Goal: Task Accomplishment & Management: Use online tool/utility

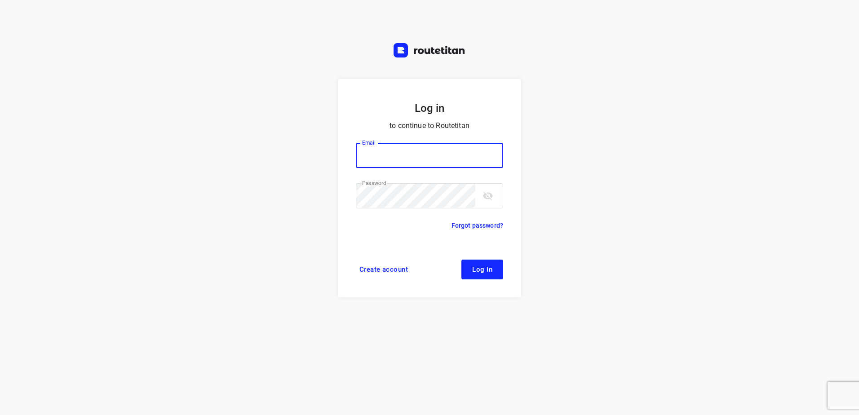
type input "[EMAIL_ADDRESS][DOMAIN_NAME]"
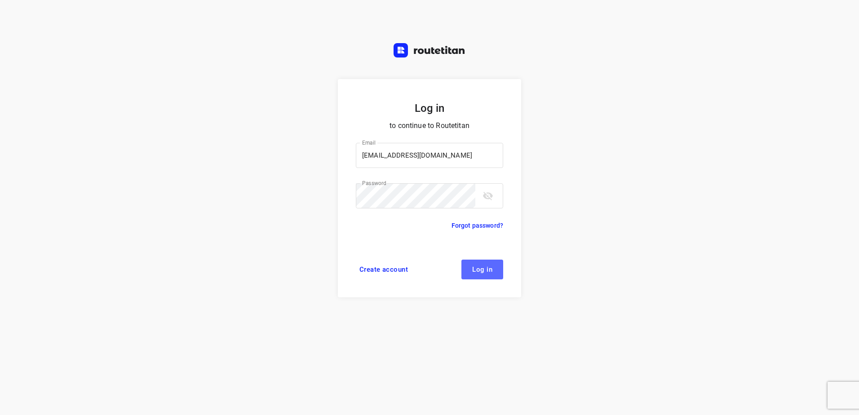
drag, startPoint x: 482, startPoint y: 266, endPoint x: 556, endPoint y: 282, distance: 75.3
click at [483, 266] on span "Log in" at bounding box center [482, 269] width 20 height 7
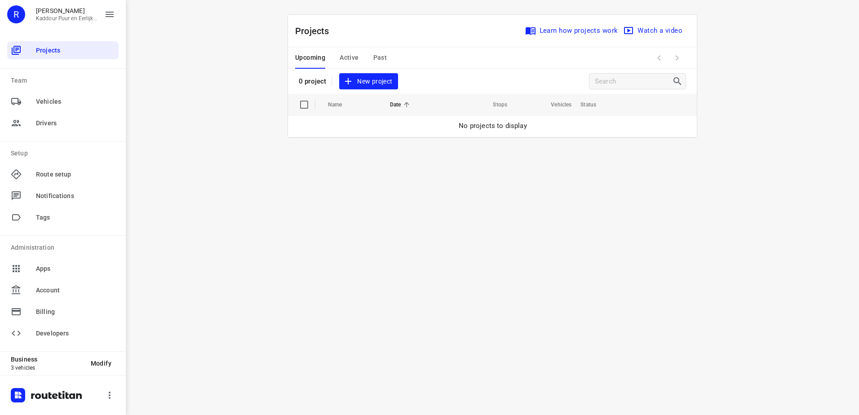
click at [374, 79] on span "New project" at bounding box center [368, 81] width 48 height 11
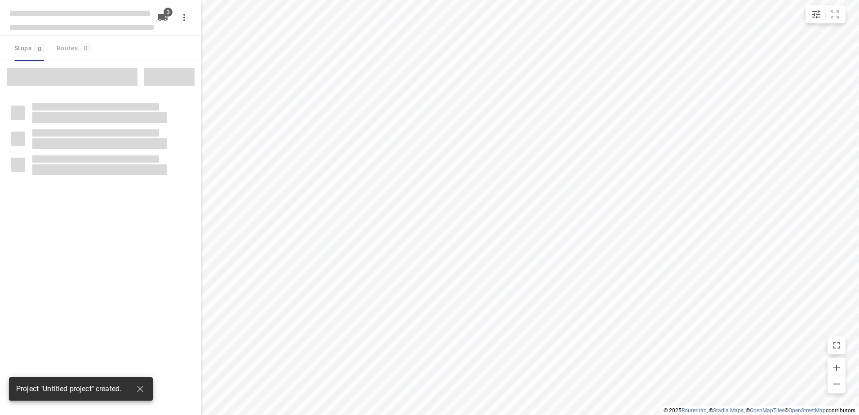
type input "distance"
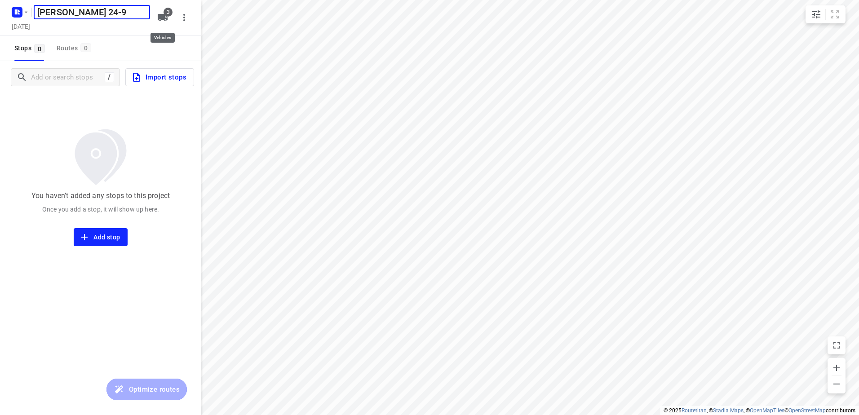
type input "[PERSON_NAME] 24-9"
click at [163, 17] on icon "button" at bounding box center [163, 17] width 10 height 7
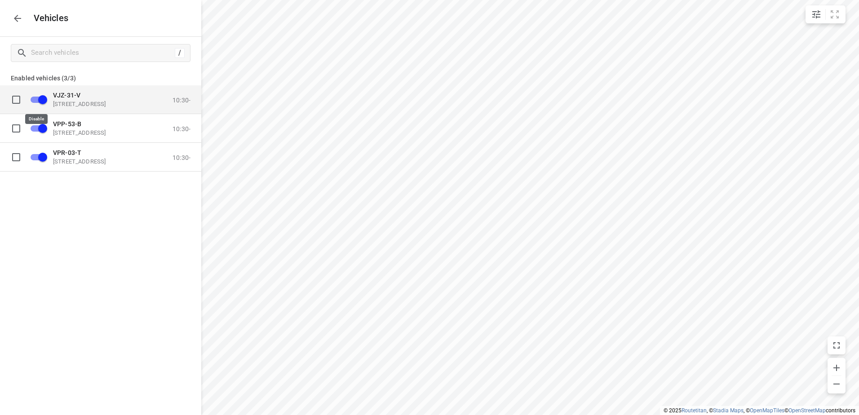
click at [39, 101] on input "grid" at bounding box center [42, 99] width 51 height 17
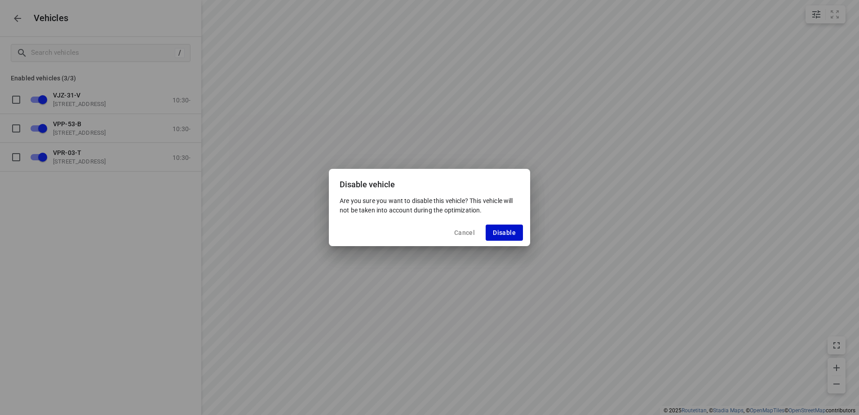
click at [502, 229] on span "Disable" at bounding box center [504, 232] width 23 height 7
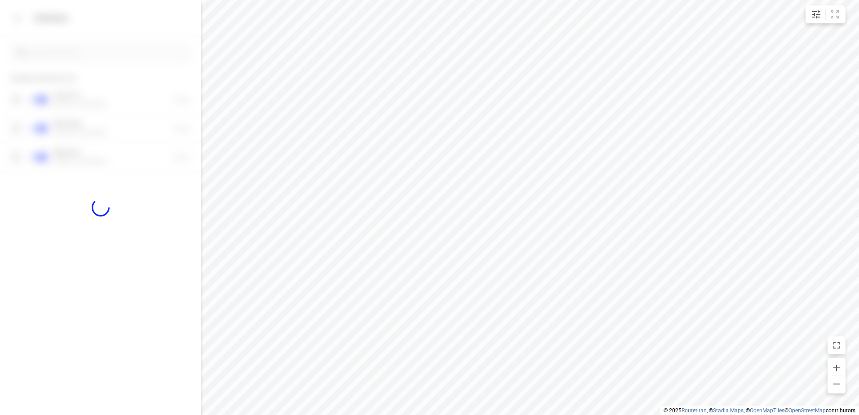
checkbox input "false"
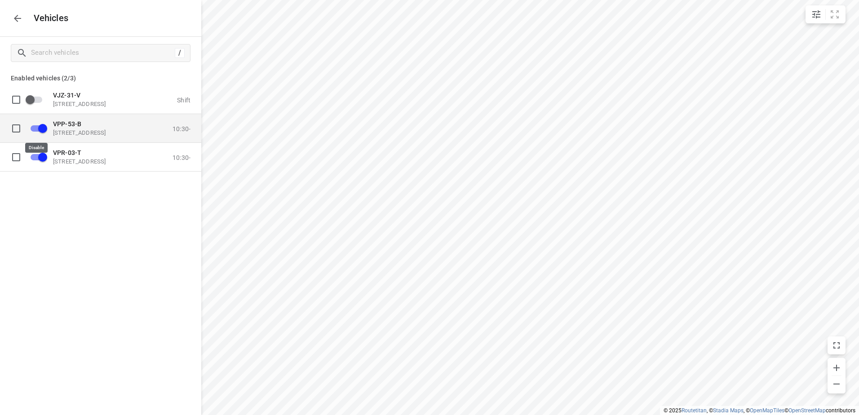
click at [37, 128] on input "grid" at bounding box center [42, 127] width 51 height 17
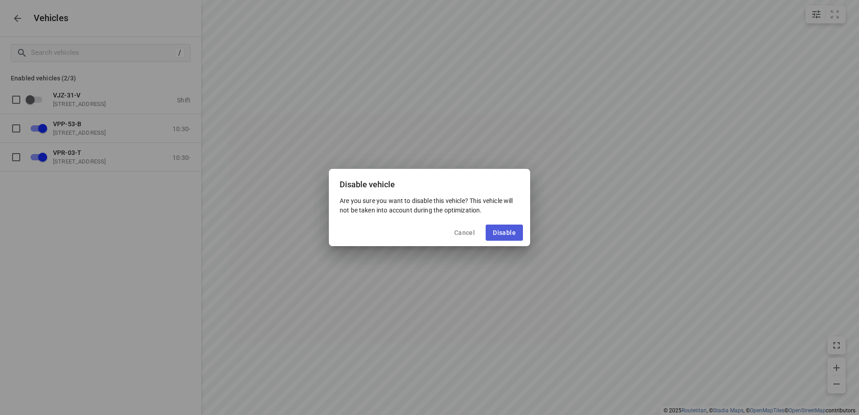
click at [499, 231] on span "Disable" at bounding box center [504, 232] width 23 height 7
checkbox input "false"
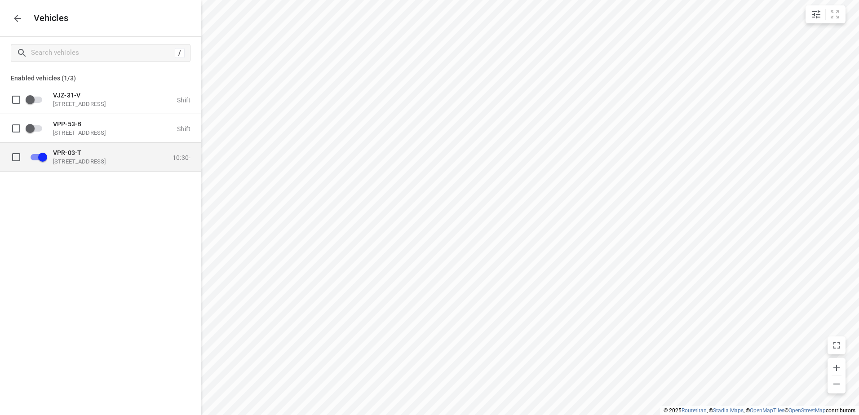
click at [97, 160] on p "[STREET_ADDRESS]" at bounding box center [98, 161] width 90 height 7
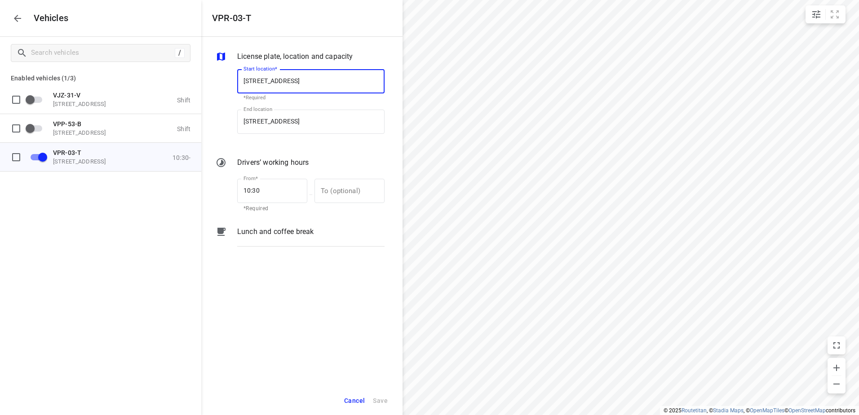
click at [282, 232] on p "Lunch and coffee break" at bounding box center [275, 231] width 76 height 11
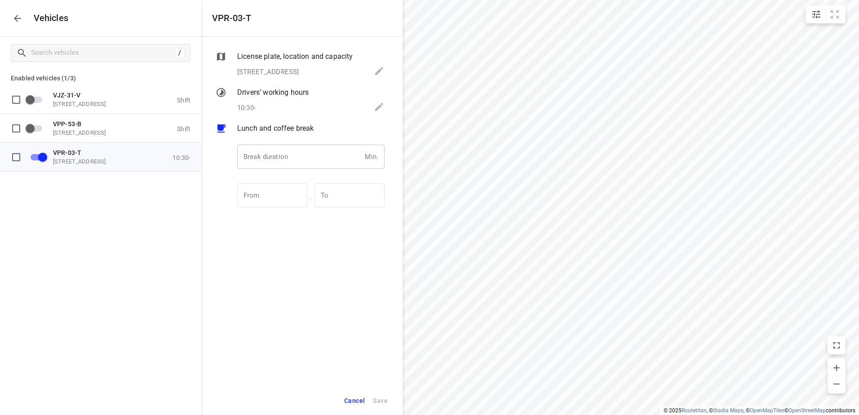
click at [293, 159] on input "number" at bounding box center [299, 157] width 124 height 24
type input "30"
click at [382, 400] on span "Save" at bounding box center [380, 400] width 15 height 11
click at [18, 17] on icon "button" at bounding box center [17, 18] width 11 height 11
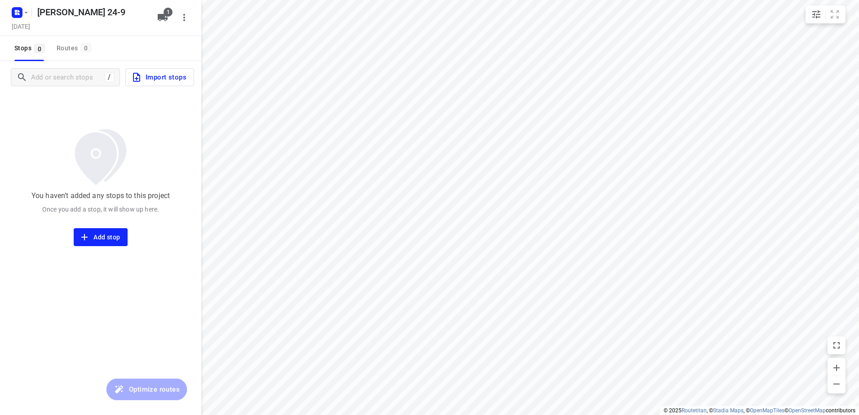
click at [169, 78] on span "Import stops" at bounding box center [158, 77] width 55 height 12
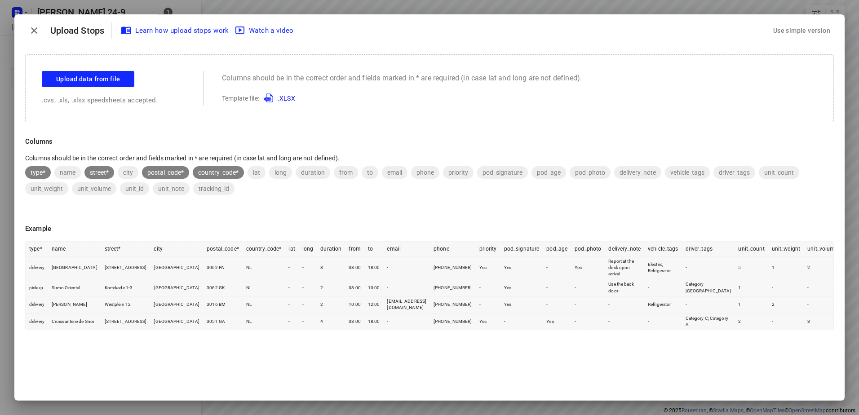
click at [805, 27] on div "Use simple version" at bounding box center [801, 30] width 61 height 15
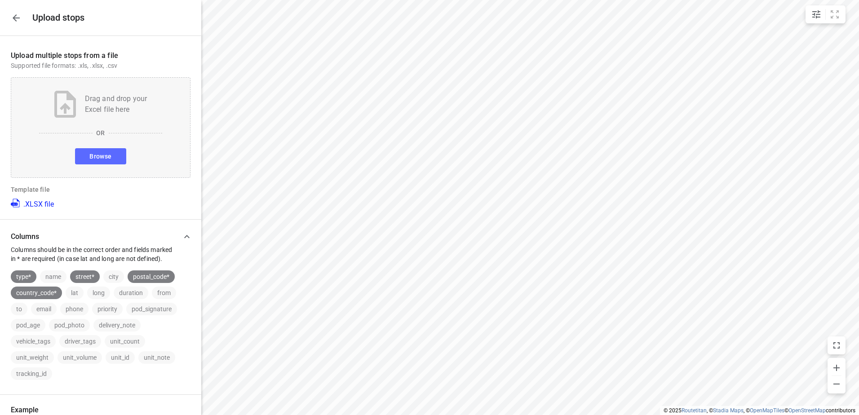
click at [107, 155] on span "Browse" at bounding box center [100, 156] width 22 height 11
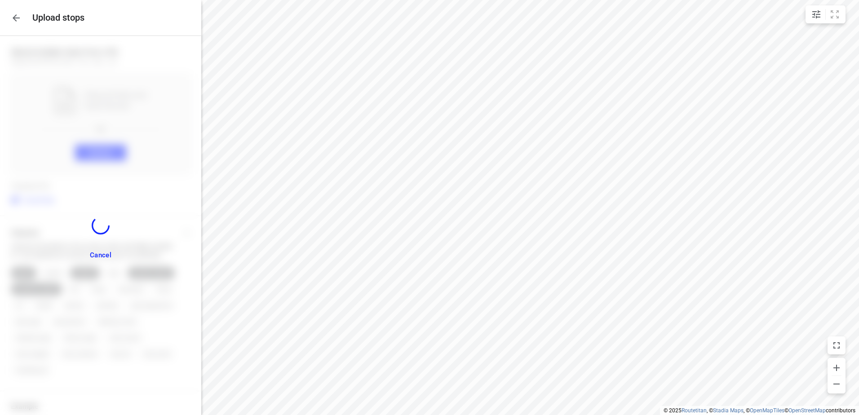
scroll to position [89, 0]
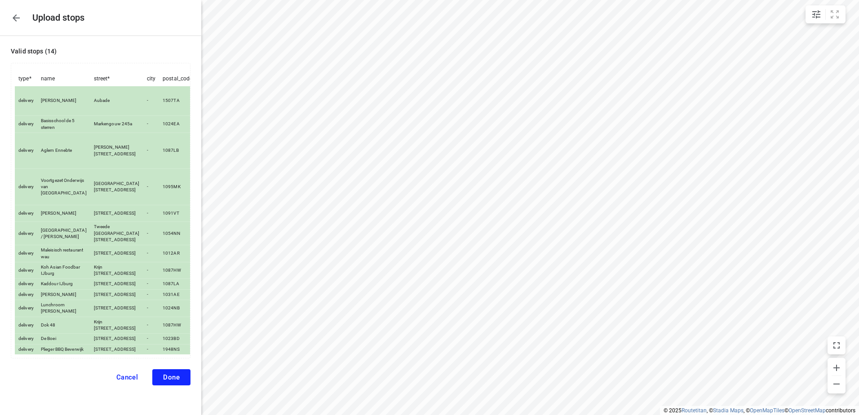
click at [164, 375] on span "Done" at bounding box center [171, 377] width 17 height 8
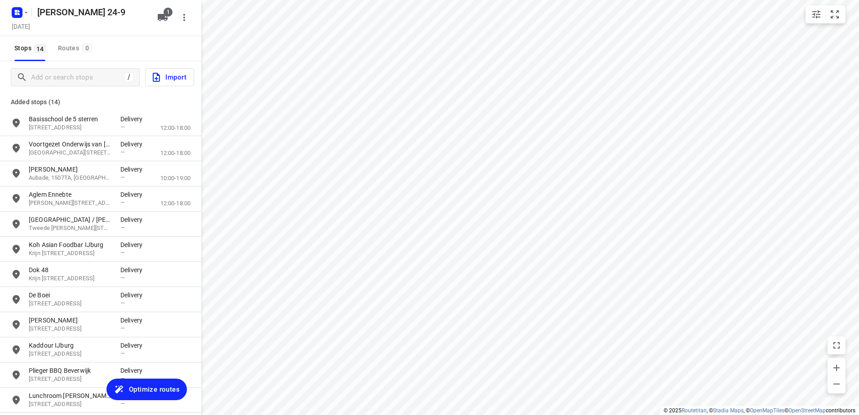
click at [155, 385] on span "Optimize routes" at bounding box center [154, 390] width 51 height 12
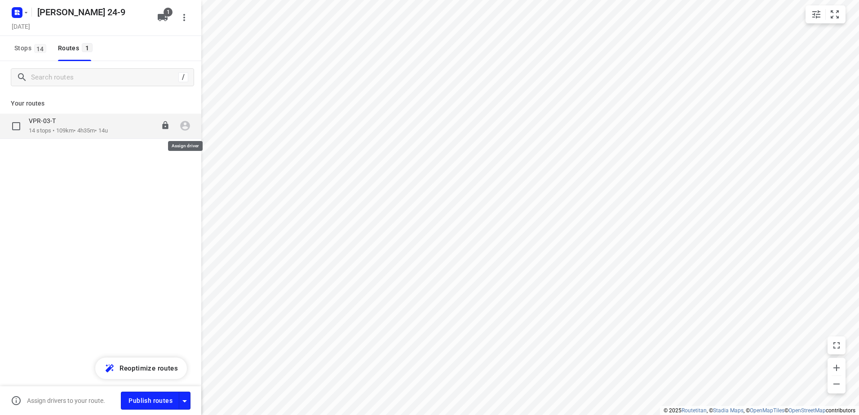
click at [183, 125] on icon "button" at bounding box center [185, 126] width 10 height 10
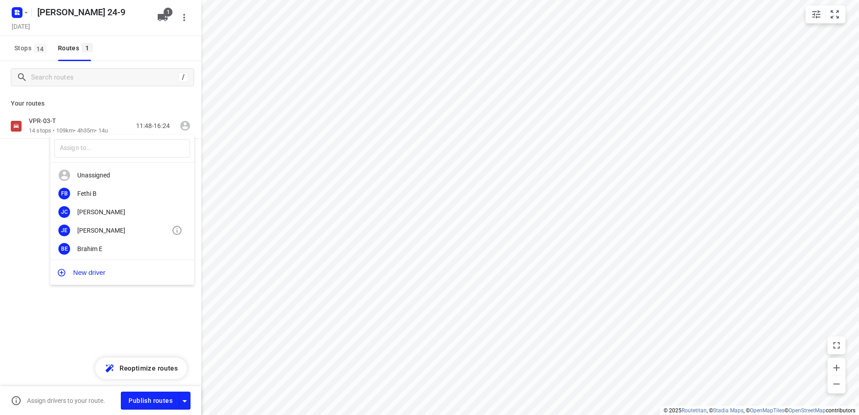
click at [93, 230] on div "[PERSON_NAME]" at bounding box center [124, 230] width 94 height 7
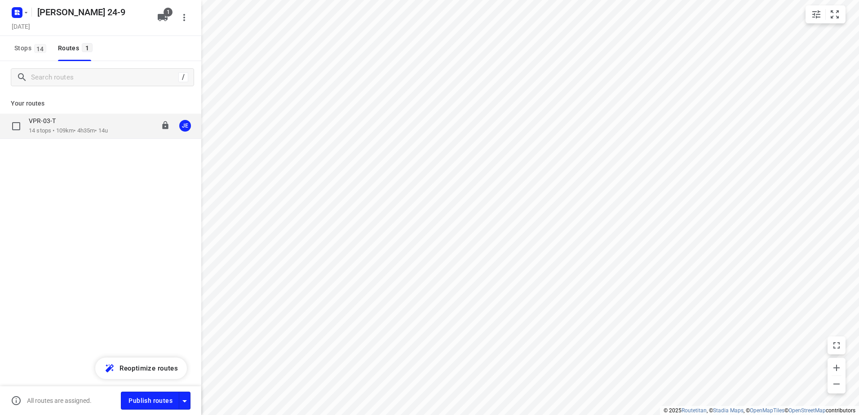
click at [70, 133] on p "14 stops • 109km • 4h35m • 14u" at bounding box center [68, 131] width 79 height 9
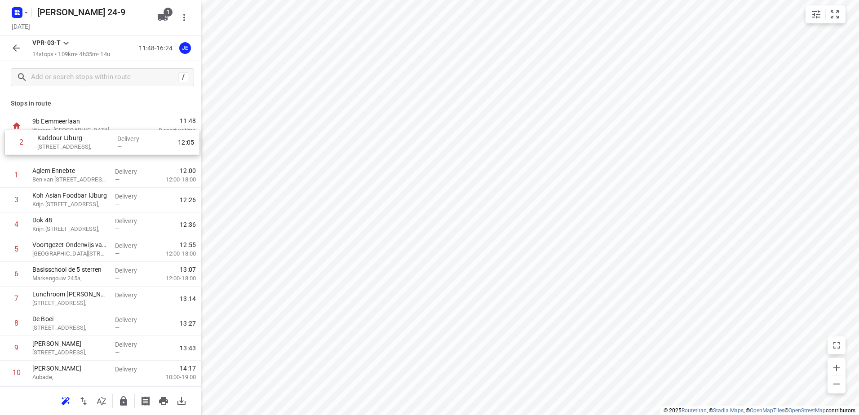
drag, startPoint x: 65, startPoint y: 176, endPoint x: 70, endPoint y: 141, distance: 35.9
click at [70, 141] on div "1 Aglem Ennebte Ben van [STREET_ADDRESS], Delivery — 12:00 12:00-18:00 2 Kaddou…" at bounding box center [100, 311] width 201 height 346
drag, startPoint x: 62, startPoint y: 201, endPoint x: 63, endPoint y: 173, distance: 27.9
click at [63, 173] on div "1 Kaddour IJburg [STREET_ADDRESS], Delivery — 12:00 2 Aglem Ennebte Ben van [ST…" at bounding box center [100, 311] width 201 height 346
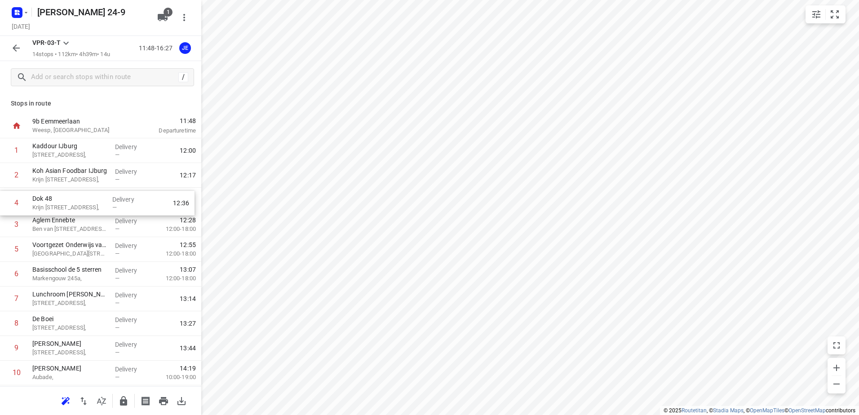
drag, startPoint x: 87, startPoint y: 227, endPoint x: 87, endPoint y: 203, distance: 24.3
click at [87, 203] on div "1 Kaddour IJburg [STREET_ADDRESS], Delivery — 12:00 2 Koh Asian Foodbar IJburg …" at bounding box center [100, 311] width 201 height 346
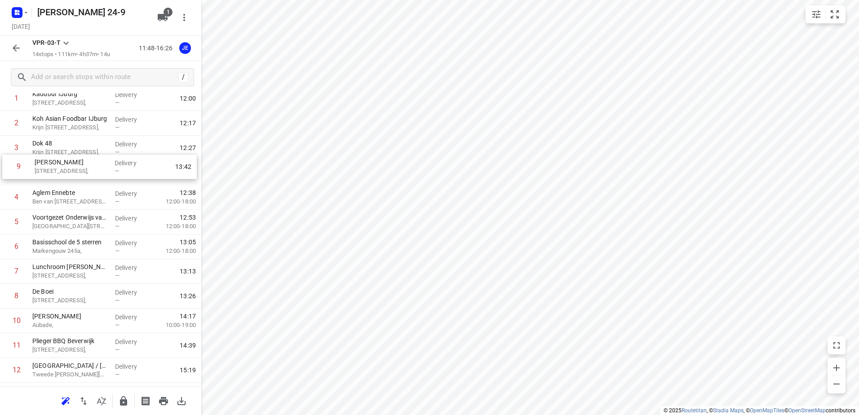
scroll to position [50, 0]
drag, startPoint x: 75, startPoint y: 259, endPoint x: 79, endPoint y: 177, distance: 82.3
click at [79, 177] on div "1 Kaddour IJburg [STREET_ADDRESS], Delivery — 12:00 2 Koh Asian Foodbar IJburg …" at bounding box center [100, 261] width 201 height 346
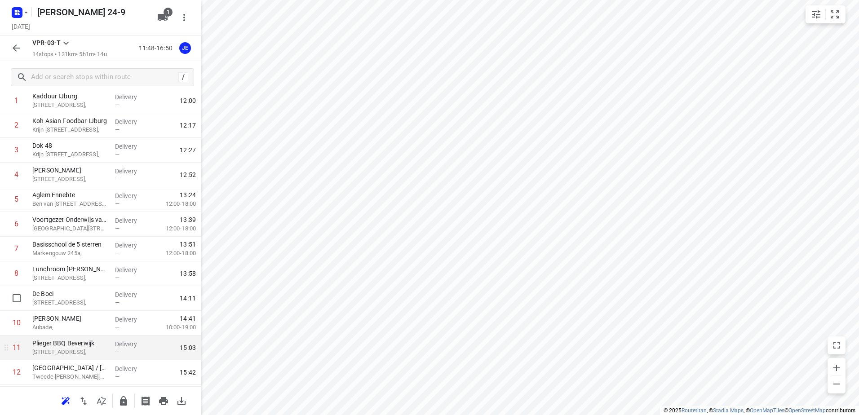
scroll to position [123, 0]
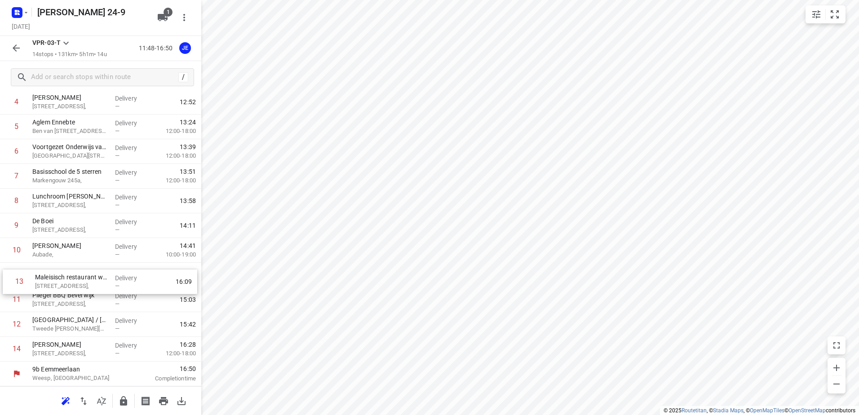
drag, startPoint x: 67, startPoint y: 327, endPoint x: 70, endPoint y: 282, distance: 45.4
click at [70, 282] on div "1 Kaddour IJburg [STREET_ADDRESS], Delivery — 12:00 2 Koh Asian Foodbar IJburg …" at bounding box center [100, 189] width 201 height 346
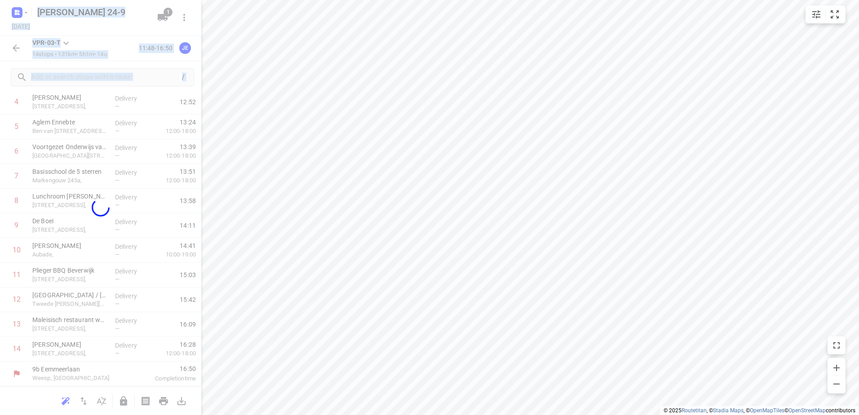
drag, startPoint x: 70, startPoint y: 279, endPoint x: 80, endPoint y: 265, distance: 17.4
click at [80, 265] on div "[PERSON_NAME] 24-9 [DATE] 1 VPR-03-T 14 stops • 131km • 5h1m • 14u 11:48-16:50 …" at bounding box center [100, 207] width 201 height 415
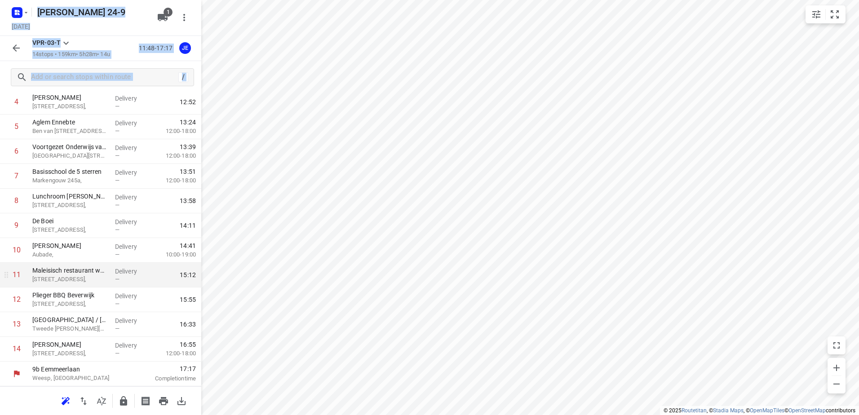
drag, startPoint x: 80, startPoint y: 265, endPoint x: 68, endPoint y: 275, distance: 15.6
click at [68, 275] on p "[STREET_ADDRESS]," at bounding box center [69, 279] width 75 height 9
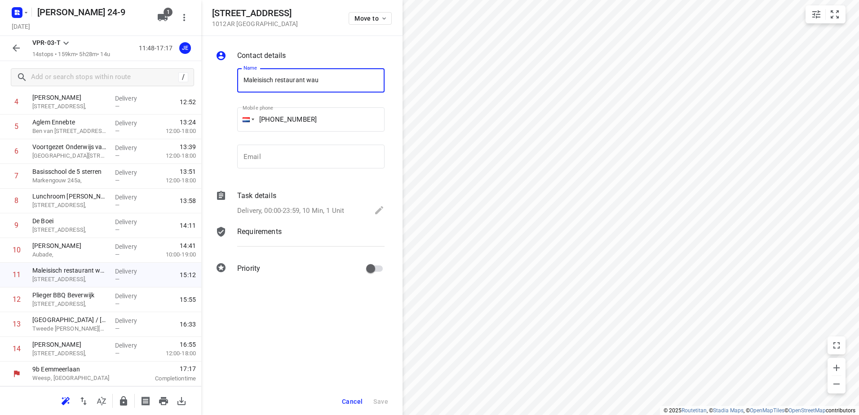
click at [346, 404] on span "Cancel" at bounding box center [352, 401] width 21 height 7
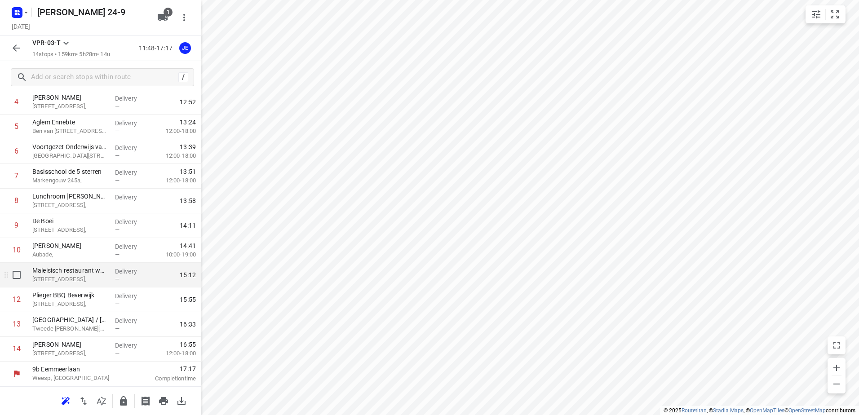
click at [75, 275] on p "[STREET_ADDRESS]," at bounding box center [69, 279] width 75 height 9
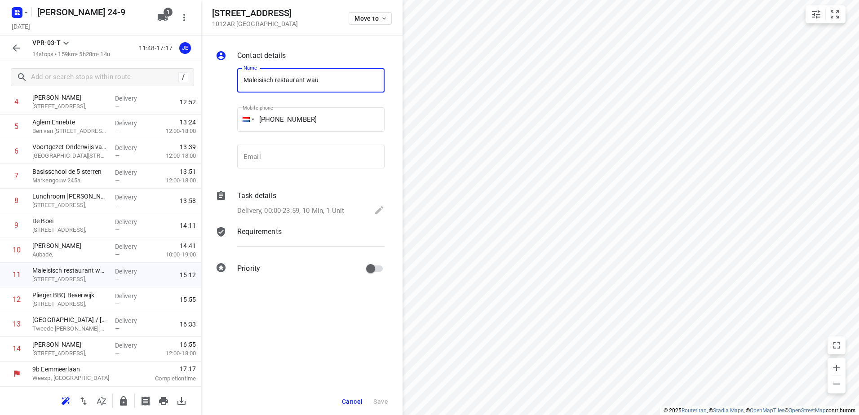
click at [355, 404] on span "Cancel" at bounding box center [352, 401] width 21 height 7
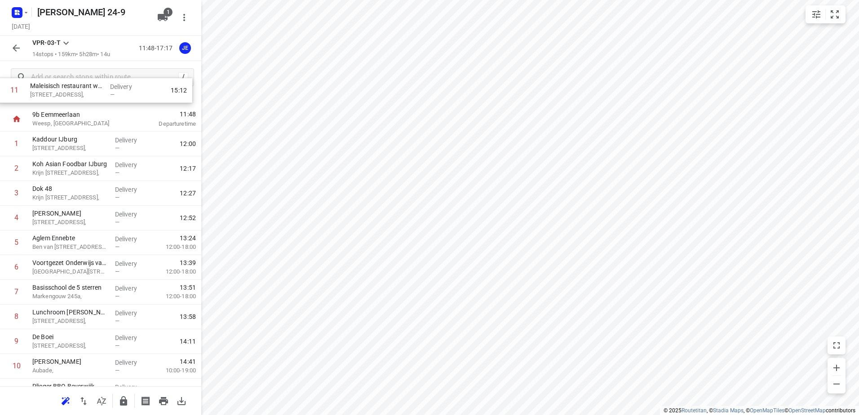
scroll to position [0, 0]
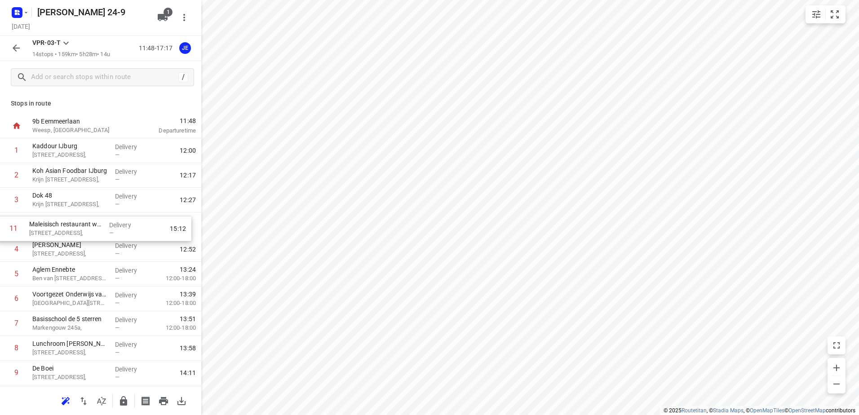
drag, startPoint x: 63, startPoint y: 282, endPoint x: 60, endPoint y: 232, distance: 49.5
click at [60, 232] on div "1 Kaddour IJburg [STREET_ADDRESS], Delivery — 12:00 2 Koh Asian Foodbar IJburg …" at bounding box center [100, 311] width 201 height 346
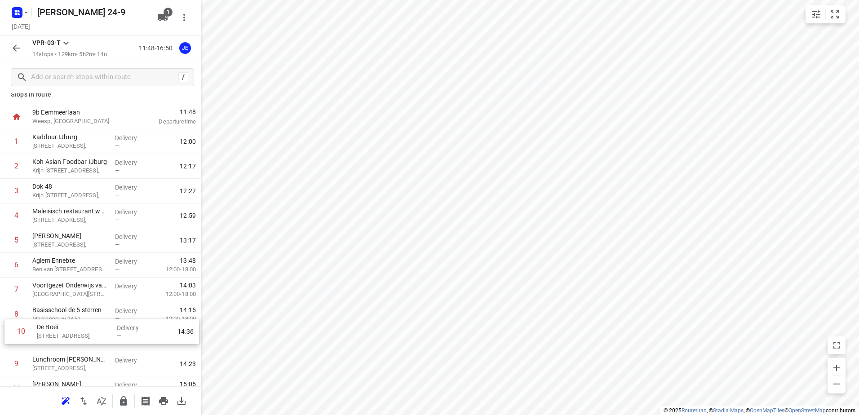
scroll to position [11, 0]
drag, startPoint x: 58, startPoint y: 377, endPoint x: 62, endPoint y: 269, distance: 108.7
click at [62, 269] on div "1 Kaddour IJburg [STREET_ADDRESS], Delivery — 12:00 2 Koh Asian Foodbar IJburg …" at bounding box center [100, 301] width 201 height 346
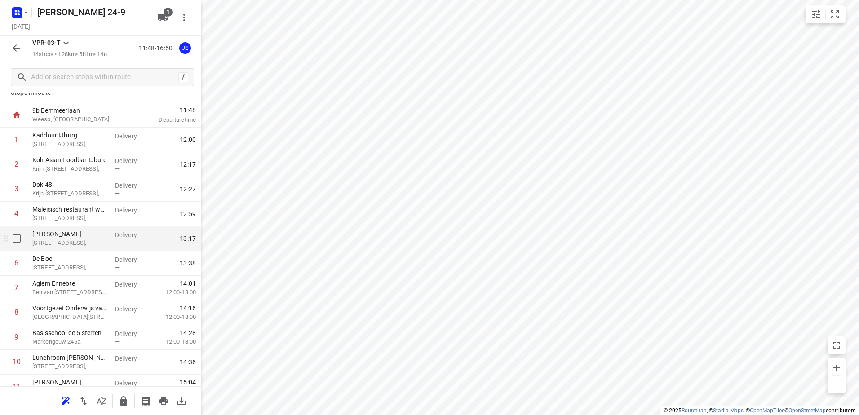
click at [90, 238] on p "[STREET_ADDRESS]," at bounding box center [69, 242] width 75 height 9
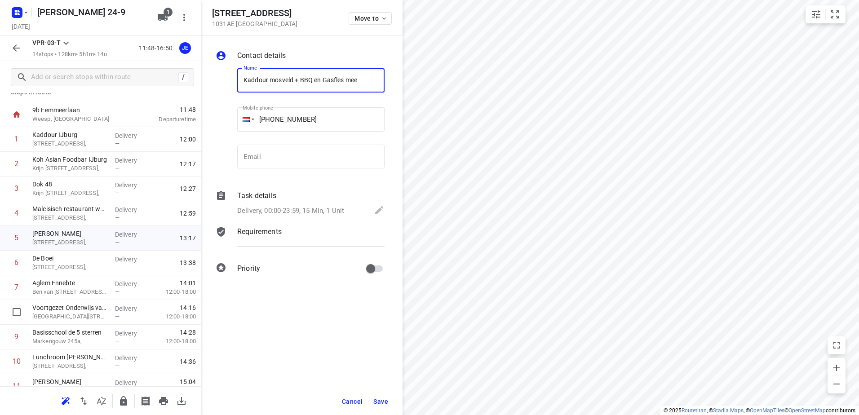
scroll to position [0, 0]
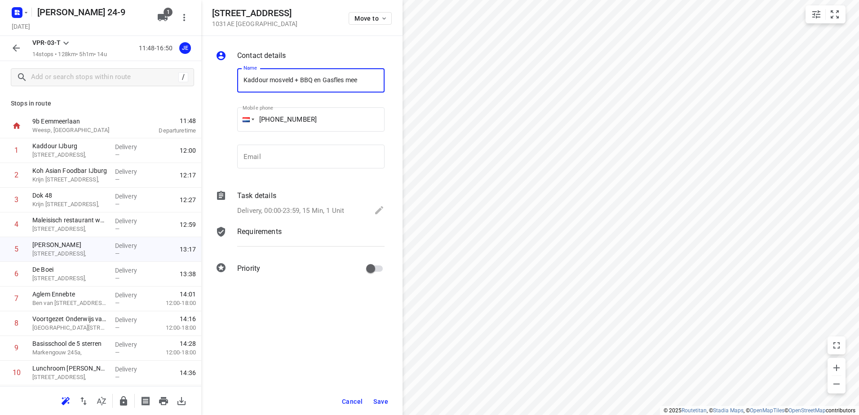
type input "Kaddour mosveld + BBQ en Gasfles mee"
click at [380, 398] on span "Save" at bounding box center [380, 401] width 15 height 7
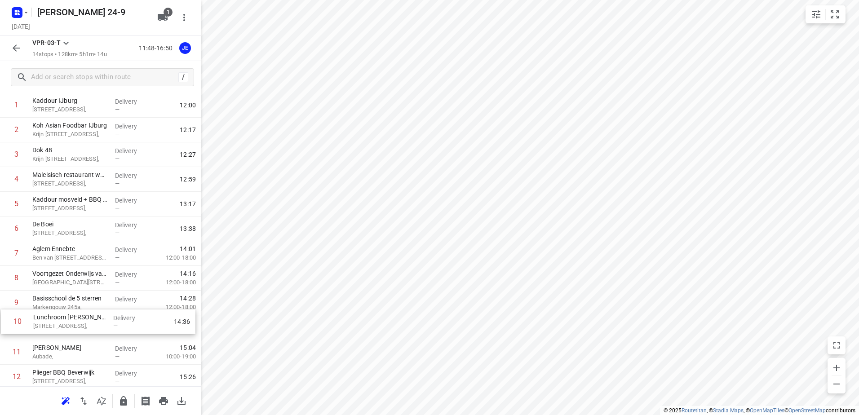
scroll to position [48, 0]
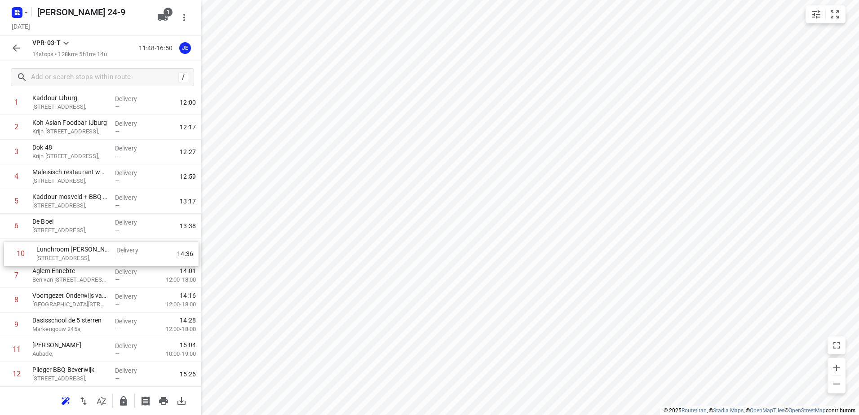
drag, startPoint x: 74, startPoint y: 345, endPoint x: 80, endPoint y: 256, distance: 88.7
click at [79, 256] on div "1 Kaddour IJburg [STREET_ADDRESS], Delivery — 12:00 2 Koh Asian Foodbar IJburg …" at bounding box center [100, 263] width 201 height 346
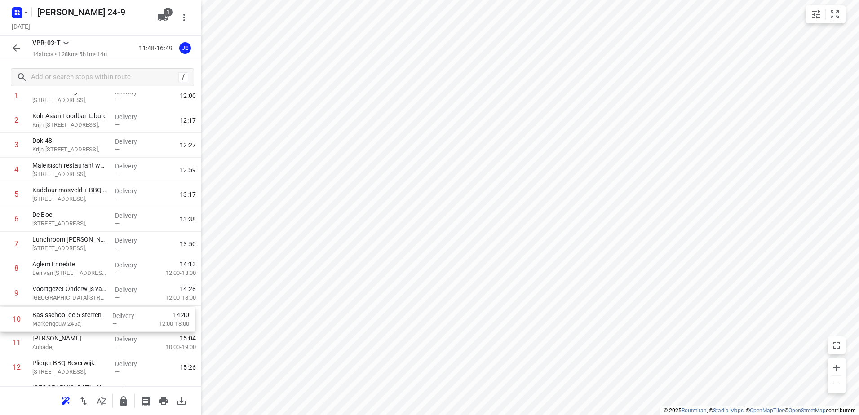
scroll to position [56, 0]
drag, startPoint x: 67, startPoint y: 328, endPoint x: 68, endPoint y: 299, distance: 29.7
click at [68, 299] on div "1 Kaddour IJburg [STREET_ADDRESS], Delivery — 12:00 2 Koh Asian Foodbar IJburg …" at bounding box center [100, 255] width 201 height 346
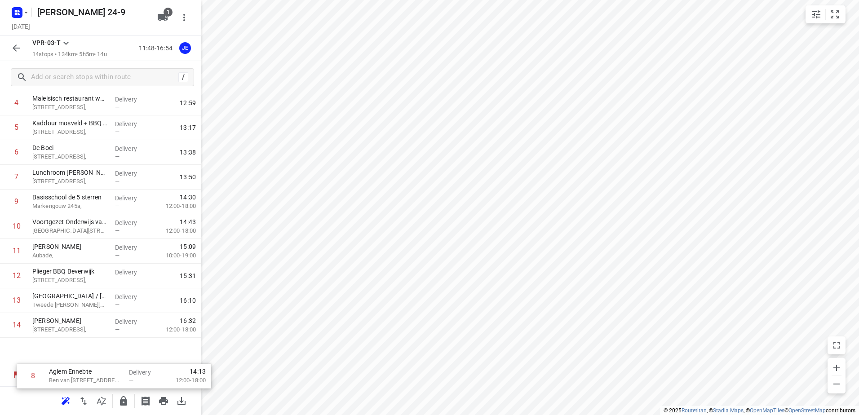
scroll to position [123, 0]
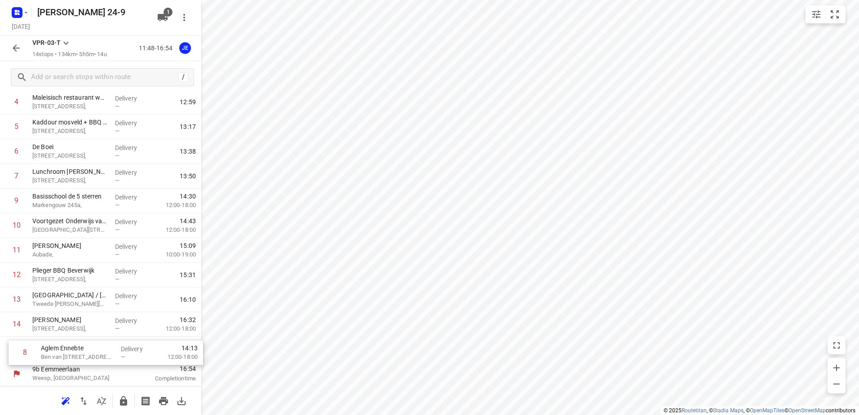
drag, startPoint x: 66, startPoint y: 239, endPoint x: 75, endPoint y: 362, distance: 123.4
click at [75, 362] on div "9b Eemmeerlaan [GEOGRAPHIC_DATA], [GEOGRAPHIC_DATA] 11:48 Departure time 1 [GEO…" at bounding box center [100, 188] width 201 height 395
click at [20, 46] on icon "button" at bounding box center [16, 48] width 11 height 11
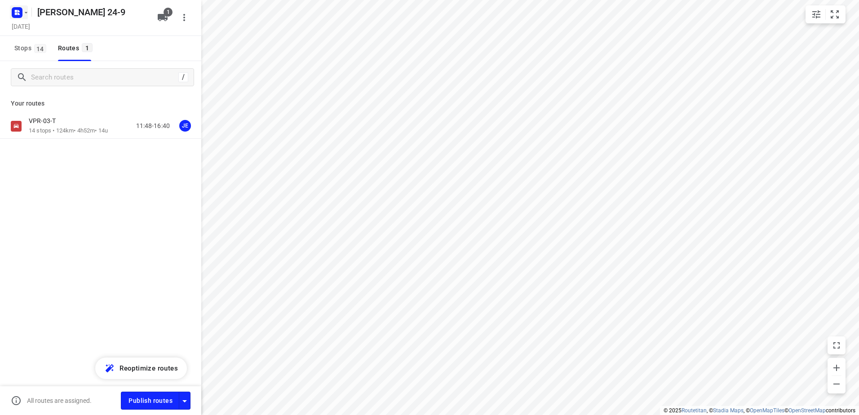
click at [26, 14] on icon "button" at bounding box center [25, 12] width 7 height 7
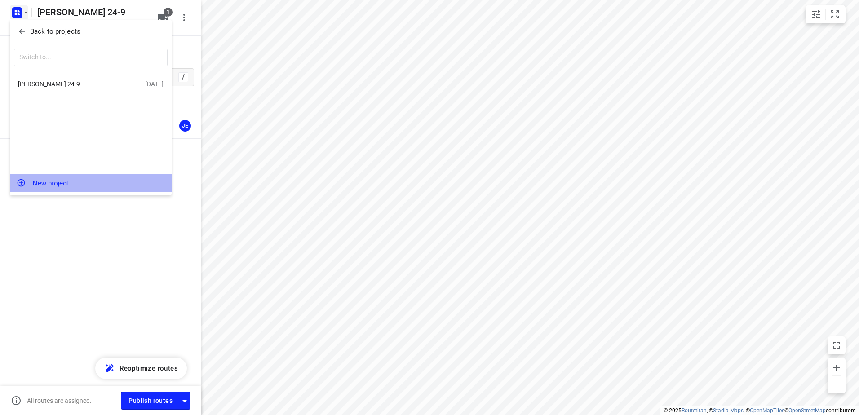
click at [53, 181] on button "New project" at bounding box center [91, 183] width 162 height 18
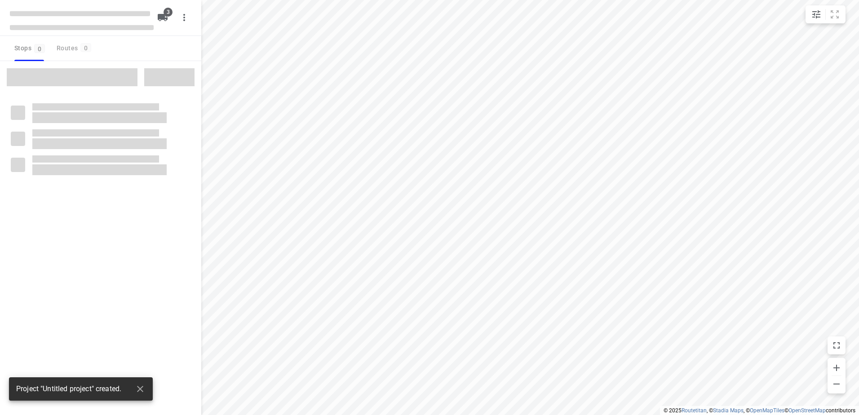
type input "distance"
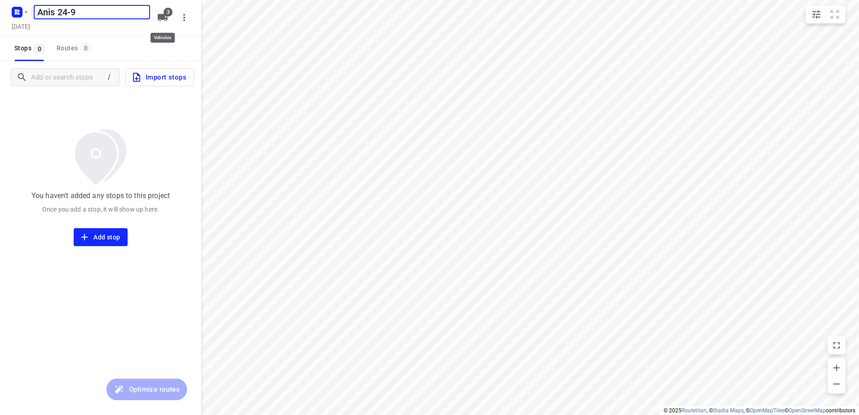
type input "Anis 24-9"
click at [163, 18] on icon "button" at bounding box center [163, 17] width 10 height 7
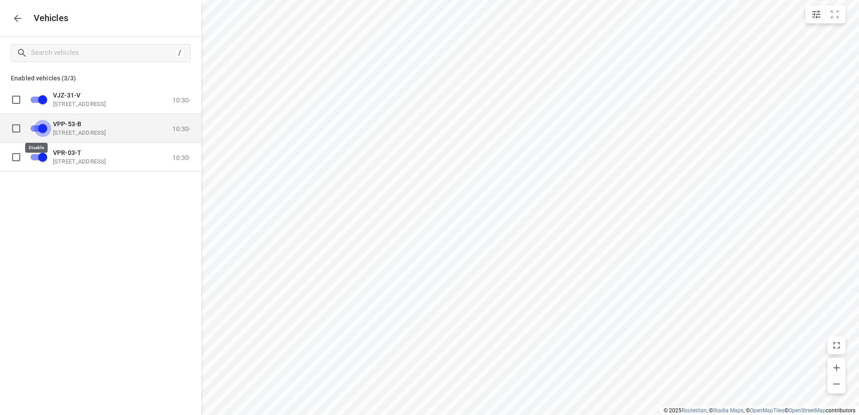
click at [43, 124] on input "grid" at bounding box center [42, 127] width 51 height 17
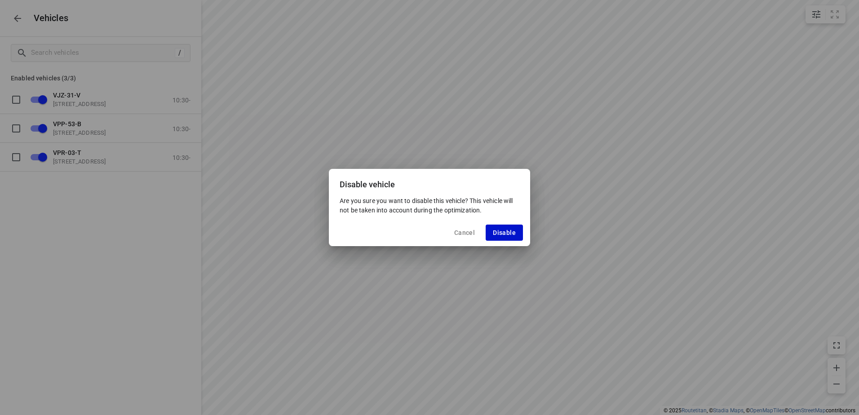
click at [502, 230] on span "Disable" at bounding box center [504, 232] width 23 height 7
checkbox input "false"
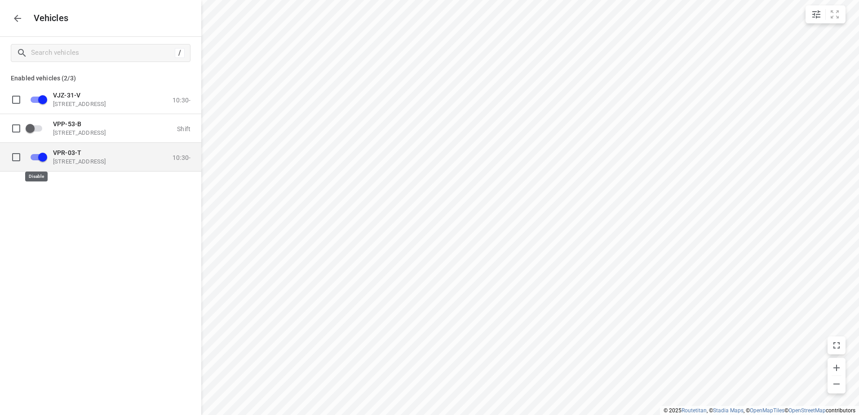
click at [41, 159] on input "grid" at bounding box center [42, 156] width 51 height 17
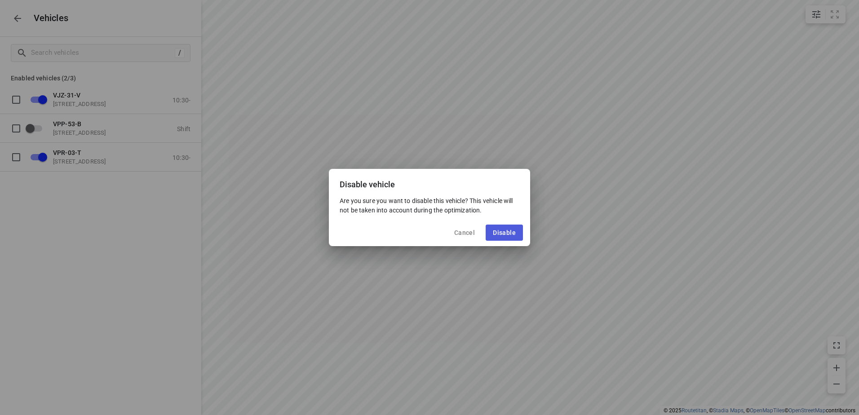
click at [505, 229] on span "Disable" at bounding box center [504, 232] width 23 height 7
checkbox input "false"
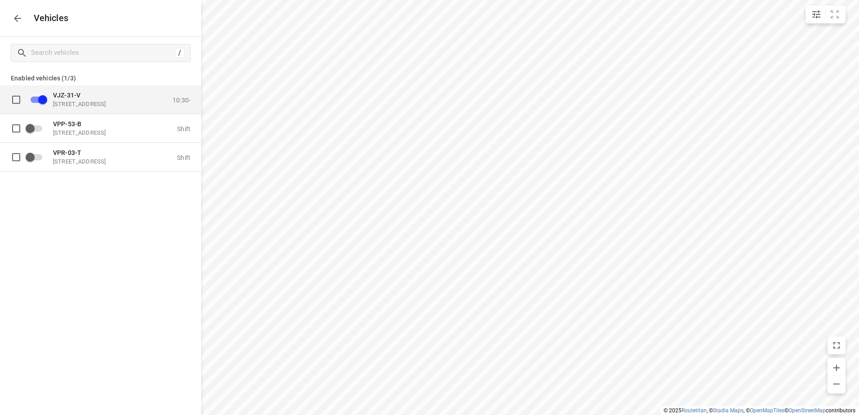
click at [70, 93] on span "VJZ-31-V" at bounding box center [66, 94] width 27 height 7
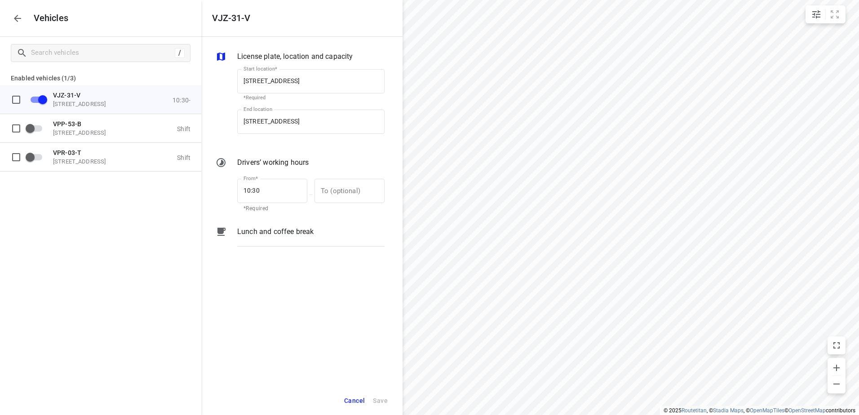
click at [274, 234] on p "Lunch and coffee break" at bounding box center [275, 231] width 76 height 11
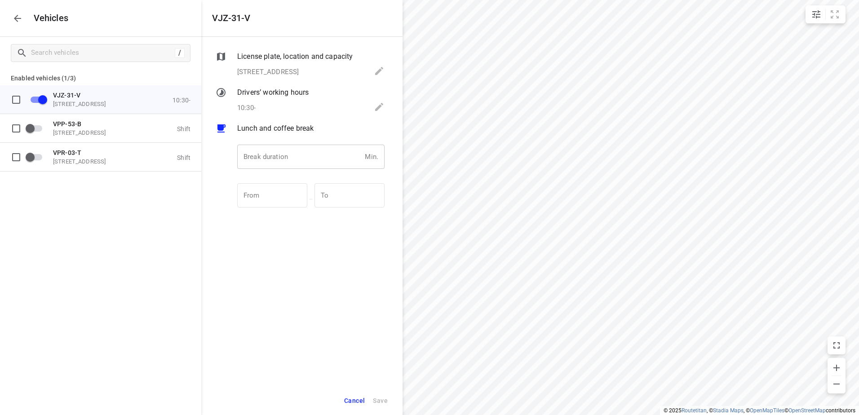
click at [280, 160] on input "number" at bounding box center [299, 157] width 124 height 24
type input "30"
click at [377, 399] on span "Save" at bounding box center [380, 400] width 15 height 11
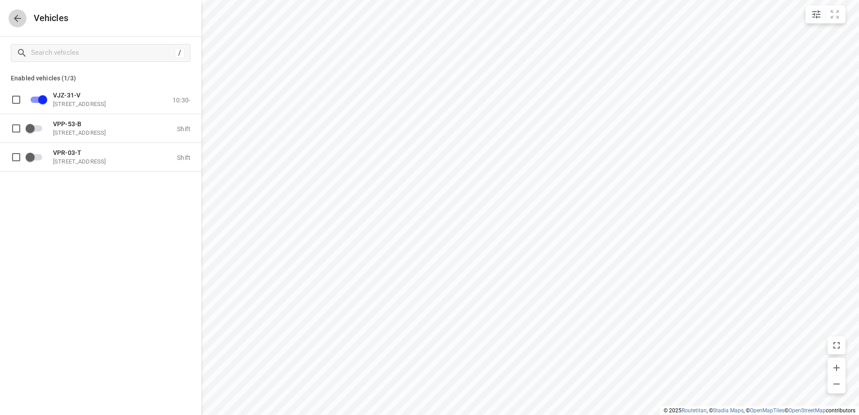
click at [24, 20] on button "button" at bounding box center [18, 18] width 18 height 18
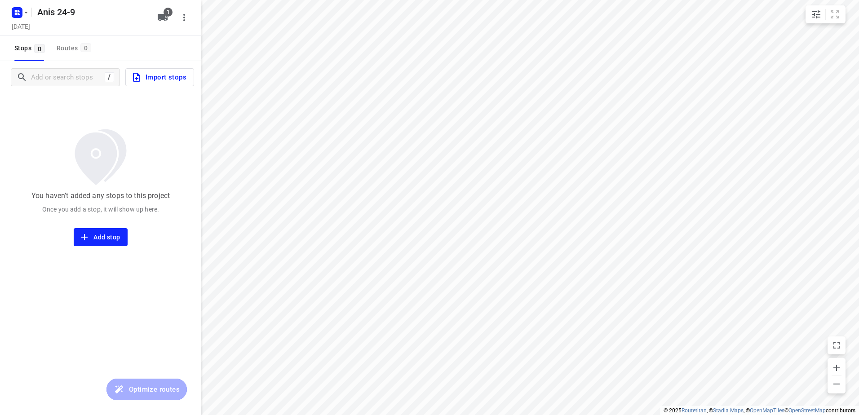
click at [176, 71] on button "Import stops" at bounding box center [159, 77] width 69 height 18
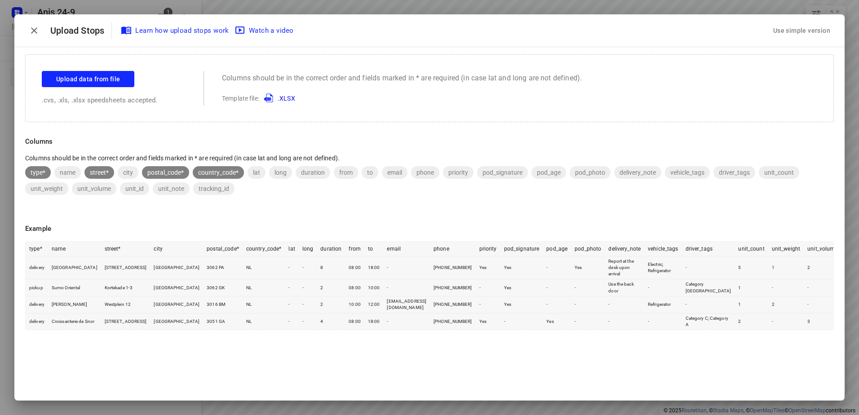
click at [813, 25] on div "Use simple version" at bounding box center [801, 30] width 61 height 15
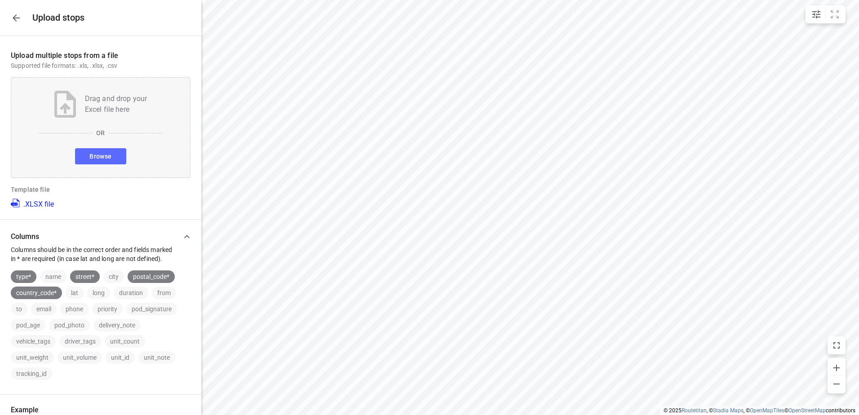
click at [97, 159] on span "Browse" at bounding box center [100, 156] width 22 height 11
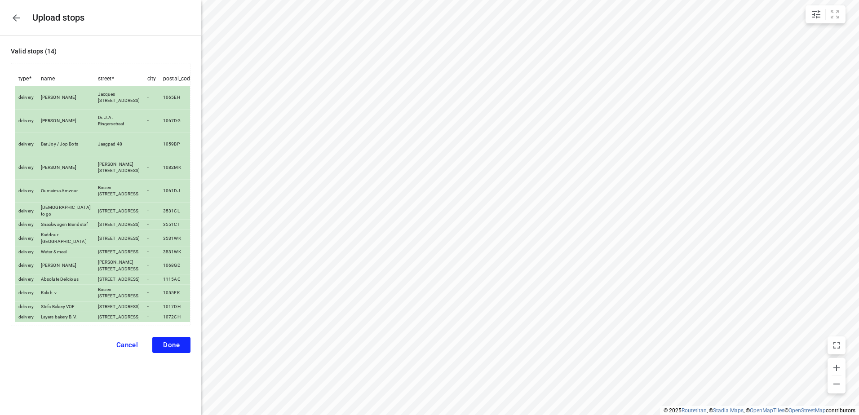
click at [167, 353] on button "Done" at bounding box center [171, 345] width 38 height 16
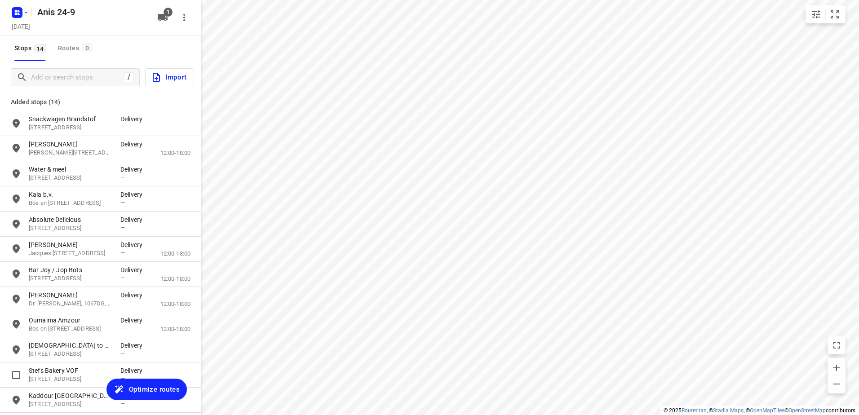
click at [160, 388] on span "Optimize routes" at bounding box center [154, 390] width 51 height 12
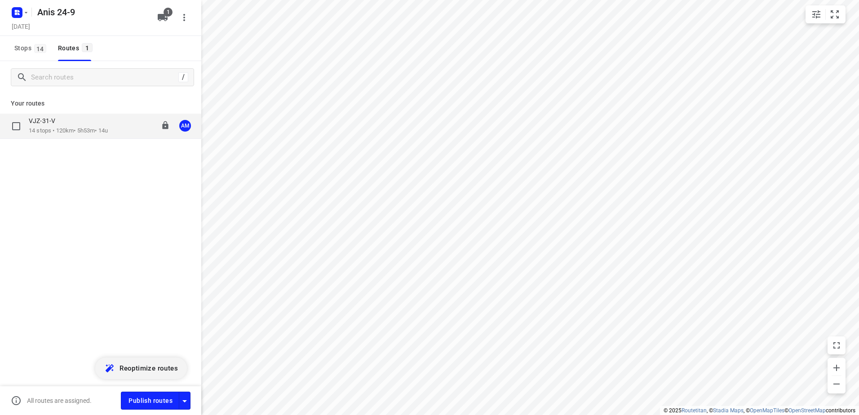
click at [70, 128] on p "14 stops • 120km • 5h53m • 14u" at bounding box center [68, 131] width 79 height 9
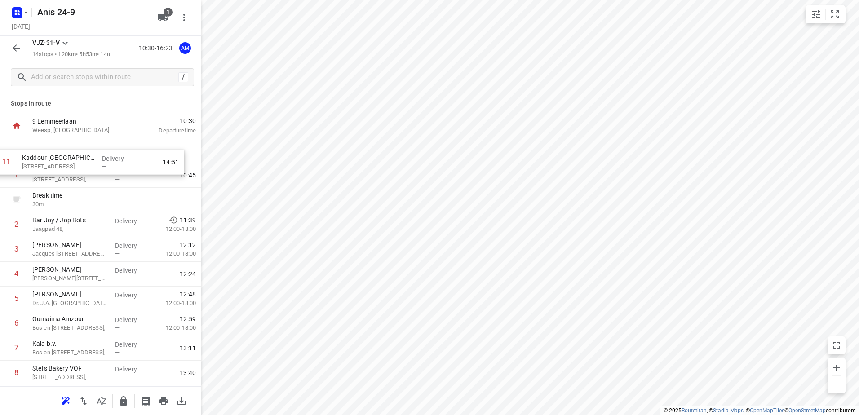
drag, startPoint x: 73, startPoint y: 291, endPoint x: 62, endPoint y: 159, distance: 132.4
click at [62, 159] on div "1 Absolute Delicious Molenkade 46, Delivery — 10:45 Break time 30 m 2 Bar Joy /…" at bounding box center [100, 323] width 201 height 371
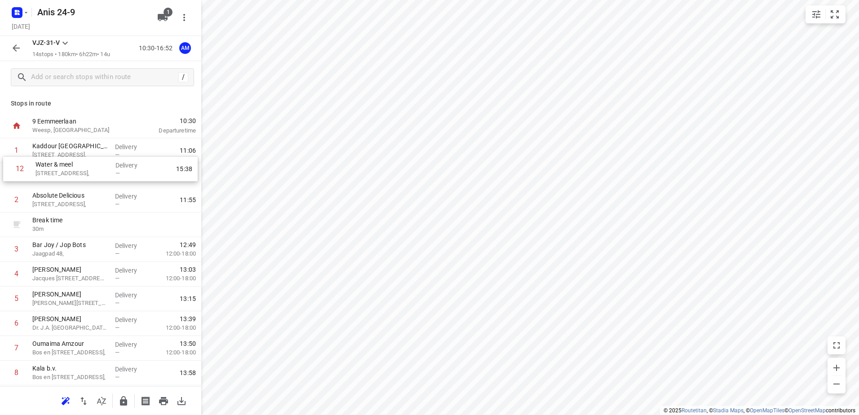
drag, startPoint x: 56, startPoint y: 304, endPoint x: 60, endPoint y: 168, distance: 136.2
click at [60, 168] on div "1 Kaddour Utrecht Haroekoeplein 111, Delivery — 11:06 2 Absolute Delicious Mole…" at bounding box center [100, 323] width 201 height 371
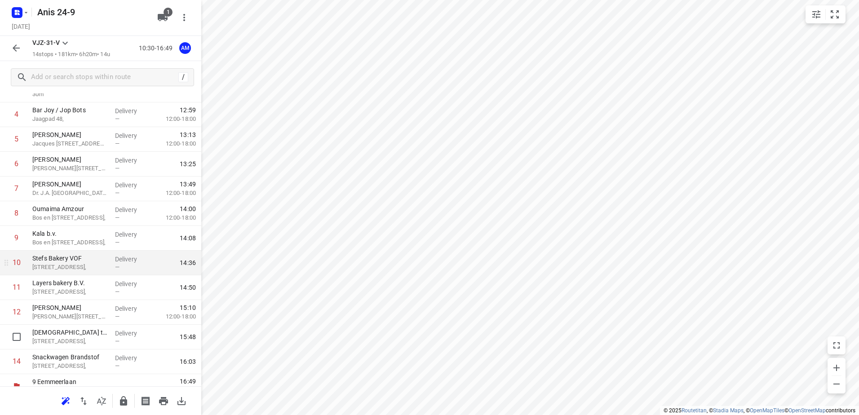
scroll to position [147, 0]
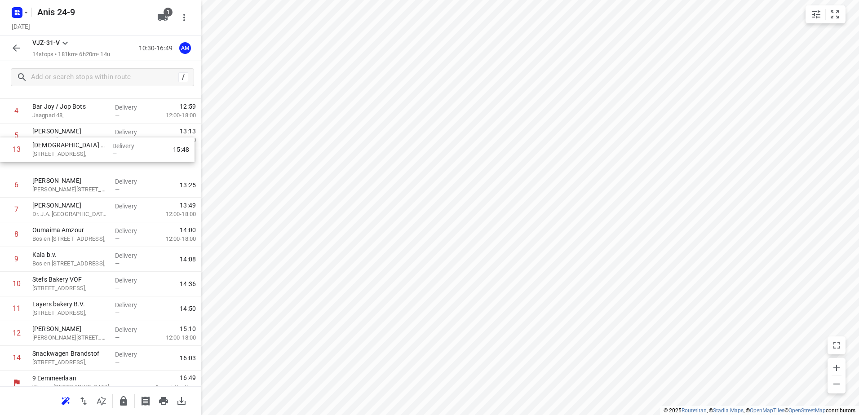
drag, startPoint x: 47, startPoint y: 329, endPoint x: 48, endPoint y: 149, distance: 180.1
click at [48, 149] on div "1 Kaddour Utrecht [STREET_ADDRESS], Delivery — 11:06 2 Water & [PERSON_NAME] 10…" at bounding box center [100, 185] width 201 height 371
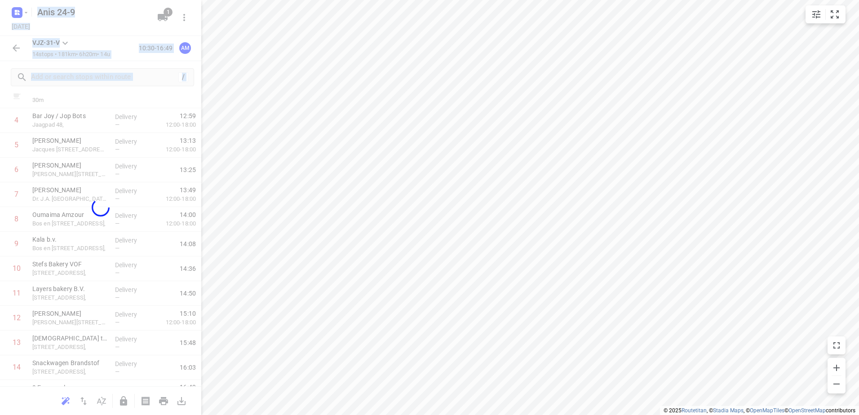
drag, startPoint x: 48, startPoint y: 143, endPoint x: 55, endPoint y: 121, distance: 22.7
click at [55, 121] on div "Anis 24-9 [DATE] 1 VJZ-31-V 14 stops • 181km • 6h20m • 14u 10:30-16:49 AM / Sto…" at bounding box center [100, 207] width 201 height 415
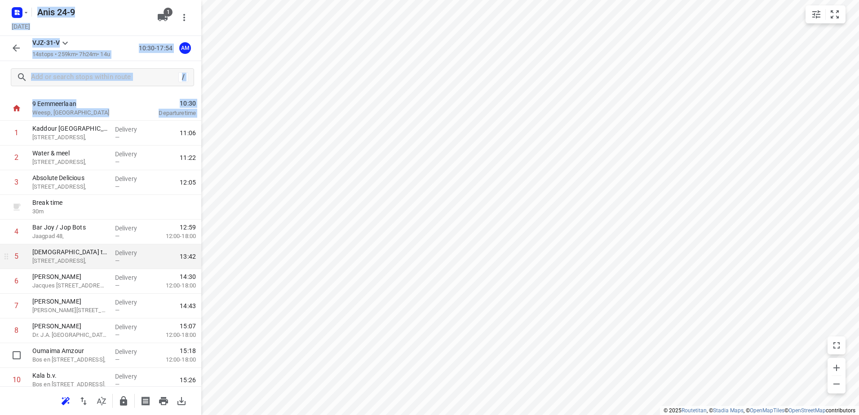
scroll to position [0, 0]
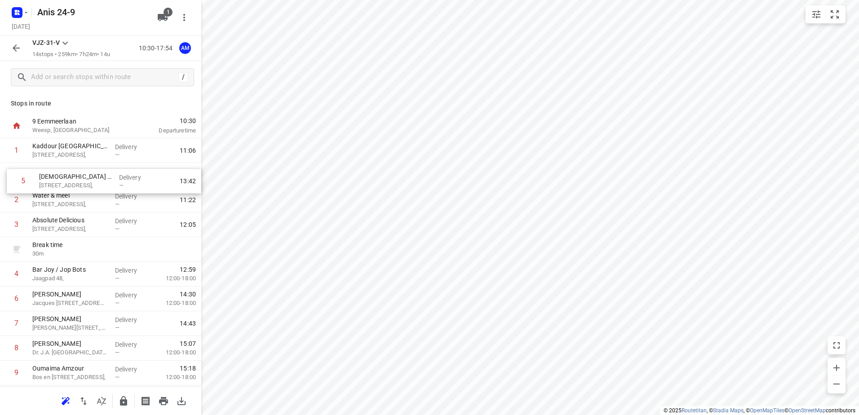
drag, startPoint x: 53, startPoint y: 277, endPoint x: 62, endPoint y: 177, distance: 100.6
click at [62, 177] on div "1 Kaddour Utrecht [STREET_ADDRESS], Delivery — 11:06 2 Water & [PERSON_NAME] 10…" at bounding box center [100, 323] width 201 height 371
drag, startPoint x: 62, startPoint y: 181, endPoint x: 64, endPoint y: 212, distance: 30.6
click at [64, 212] on div "1 Kaddour Utrecht [STREET_ADDRESS], Delivery — 11:06 2 Halal to [GEOGRAPHIC_DAT…" at bounding box center [100, 323] width 201 height 371
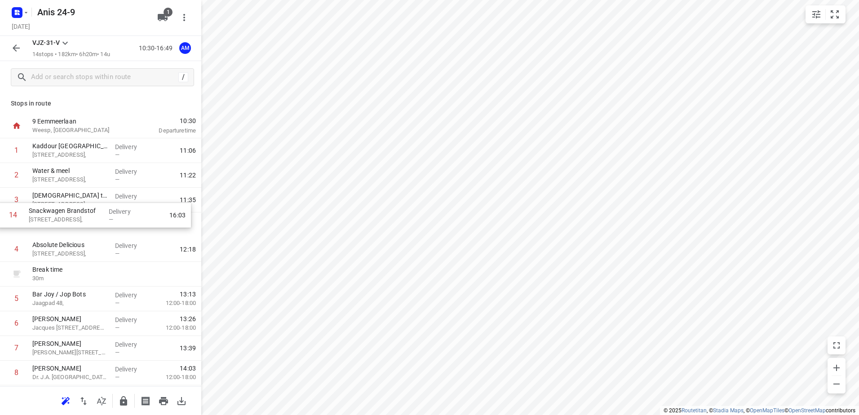
drag, startPoint x: 70, startPoint y: 350, endPoint x: 66, endPoint y: 213, distance: 137.0
click at [66, 213] on div "1 Kaddour Utrecht [STREET_ADDRESS], Delivery — 11:06 2 Water & meel [STREET_ADD…" at bounding box center [100, 323] width 201 height 371
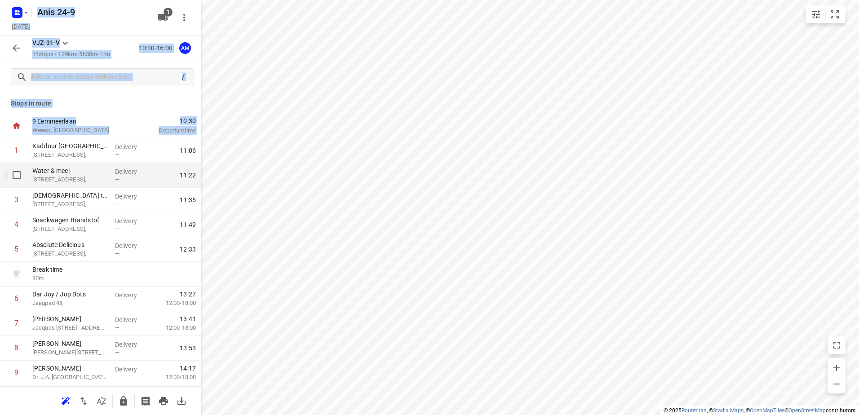
click at [57, 180] on p "[STREET_ADDRESS]," at bounding box center [69, 179] width 75 height 9
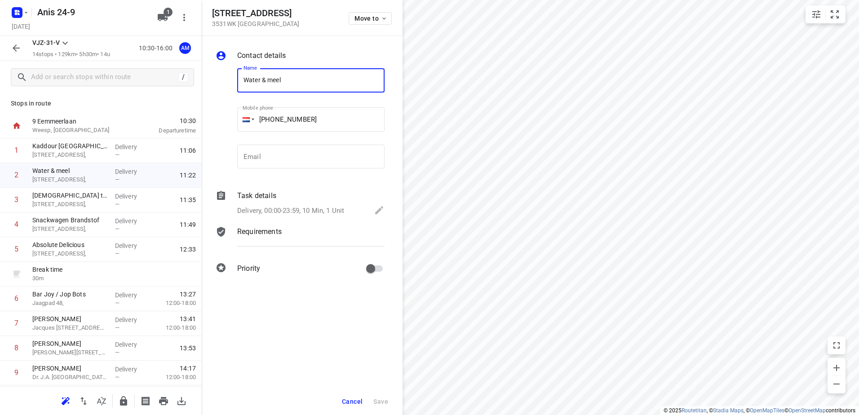
click at [351, 398] on span "Cancel" at bounding box center [352, 401] width 21 height 7
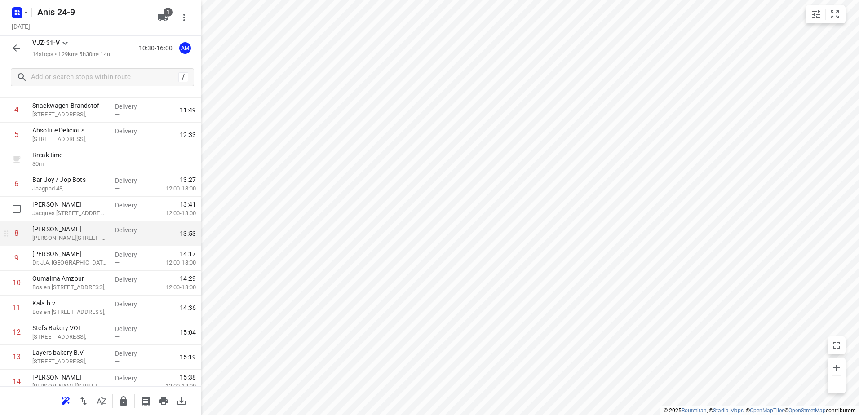
scroll to position [102, 0]
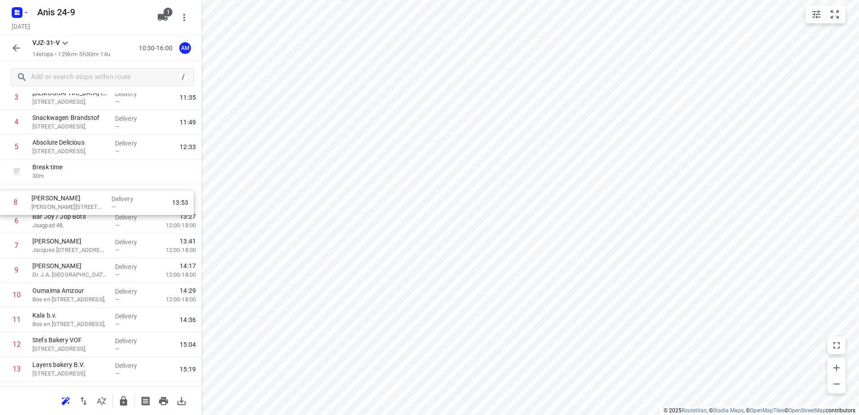
drag, startPoint x: 73, startPoint y: 250, endPoint x: 72, endPoint y: 204, distance: 45.8
click at [72, 204] on div "1 Kaddour Utrecht [STREET_ADDRESS], Delivery — 11:06 2 Water & meel Haroekoeple…" at bounding box center [100, 221] width 201 height 371
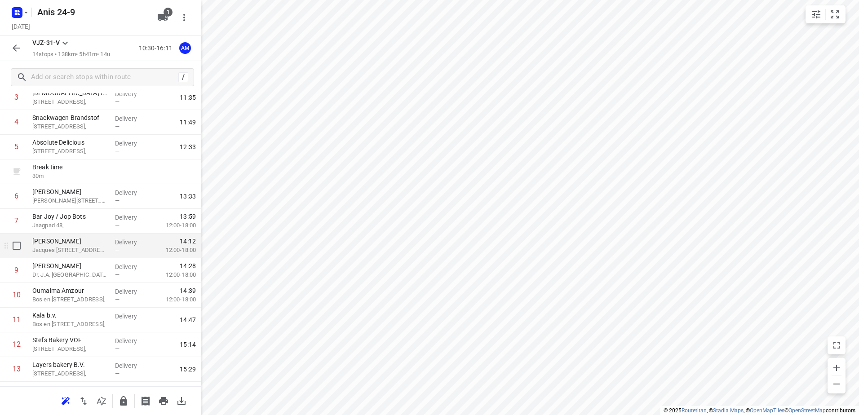
scroll to position [57, 0]
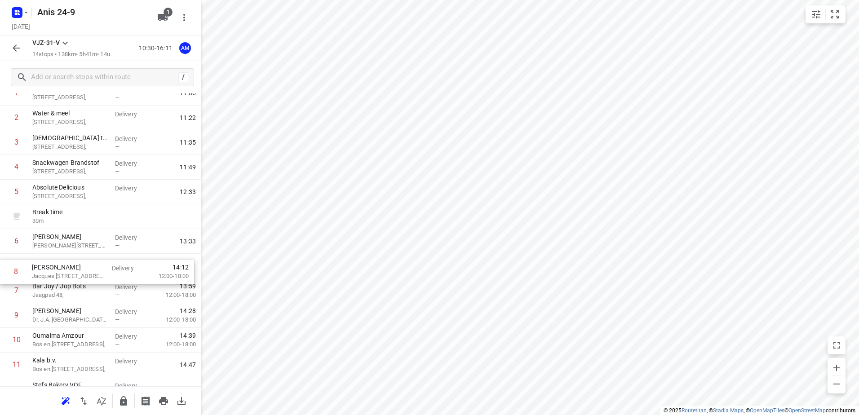
drag, startPoint x: 70, startPoint y: 293, endPoint x: 70, endPoint y: 272, distance: 21.1
click at [70, 272] on div "1 Kaddour Utrecht [STREET_ADDRESS], Delivery — 11:06 2 Water & meel Haroekoeple…" at bounding box center [100, 266] width 201 height 371
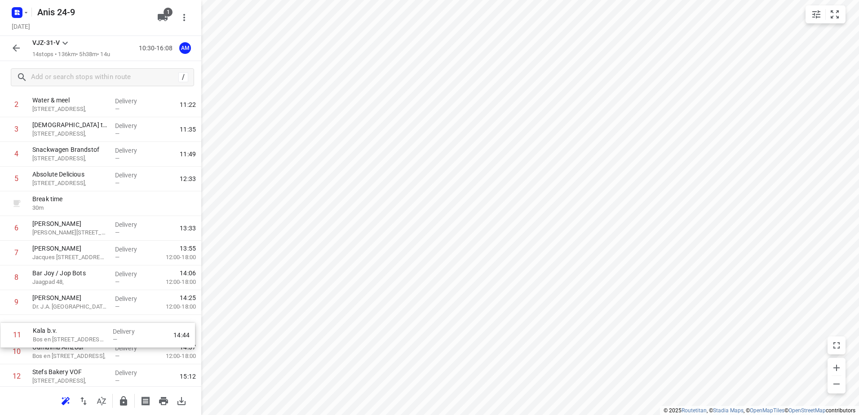
scroll to position [71, 0]
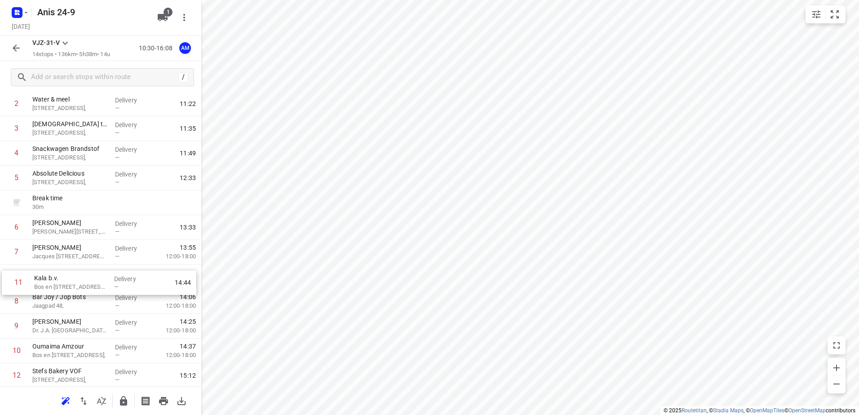
drag, startPoint x: 56, startPoint y: 366, endPoint x: 58, endPoint y: 279, distance: 86.3
click at [58, 279] on div "1 Kaddour Utrecht [STREET_ADDRESS], Delivery — 11:06 2 Water & meel Haroekoeple…" at bounding box center [100, 252] width 201 height 371
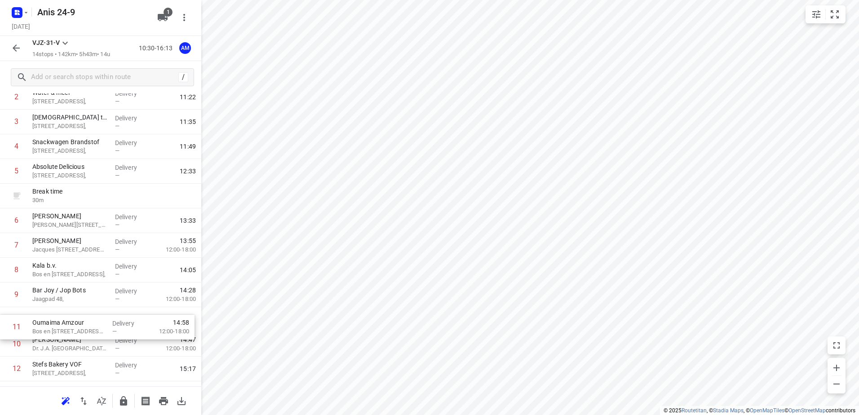
scroll to position [80, 0]
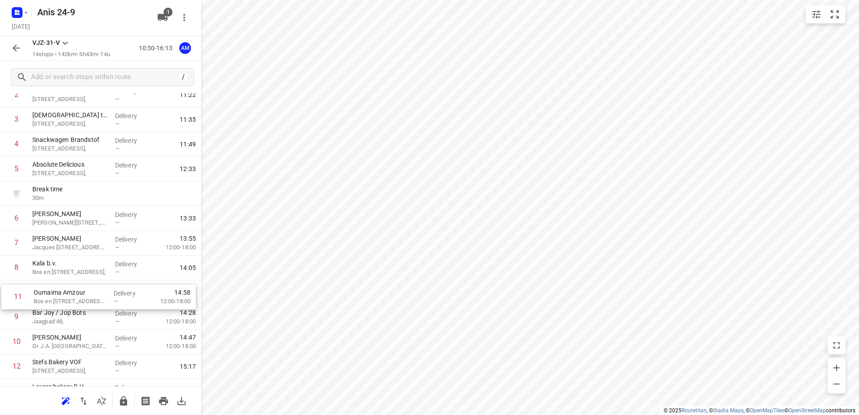
drag, startPoint x: 54, startPoint y: 351, endPoint x: 56, endPoint y: 295, distance: 56.6
click at [56, 295] on div "1 Kaddour Utrecht [STREET_ADDRESS], Delivery — 11:06 2 Water & meel Haroekoeple…" at bounding box center [100, 243] width 201 height 371
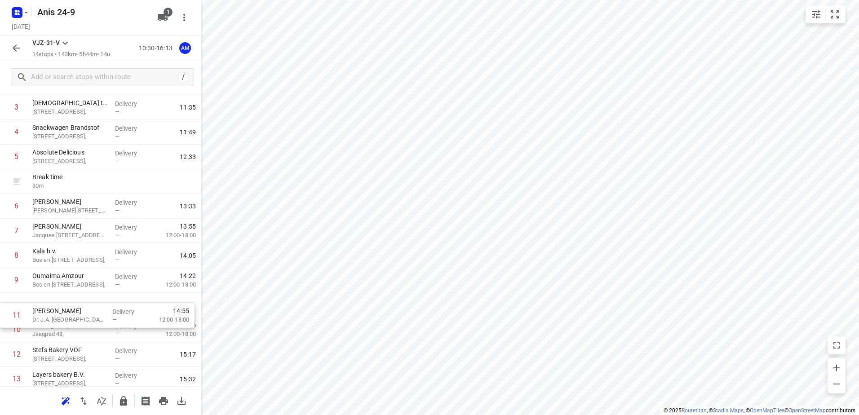
scroll to position [94, 0]
drag, startPoint x: 55, startPoint y: 343, endPoint x: 55, endPoint y: 311, distance: 32.3
click at [55, 311] on div "1 Kaddour Utrecht [STREET_ADDRESS], Delivery — 11:06 2 Water & meel Haroekoeple…" at bounding box center [100, 229] width 201 height 371
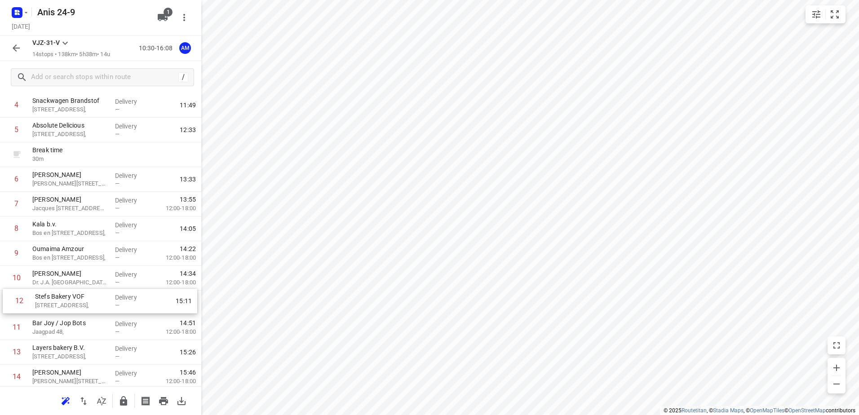
drag, startPoint x: 57, startPoint y: 349, endPoint x: 60, endPoint y: 300, distance: 49.0
click at [60, 300] on div "1 Kaddour Utrecht [STREET_ADDRESS], Delivery — 11:06 2 Water & meel Haroekoeple…" at bounding box center [100, 204] width 201 height 371
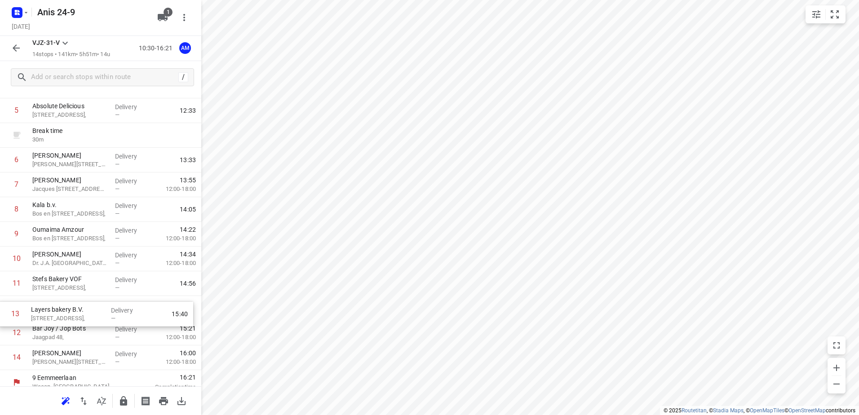
scroll to position [141, 0]
drag, startPoint x: 49, startPoint y: 354, endPoint x: 48, endPoint y: 305, distance: 48.5
click at [48, 305] on div "1 Kaddour Utrecht [STREET_ADDRESS], Delivery — 11:06 2 Water & meel Haroekoeple…" at bounding box center [100, 183] width 201 height 371
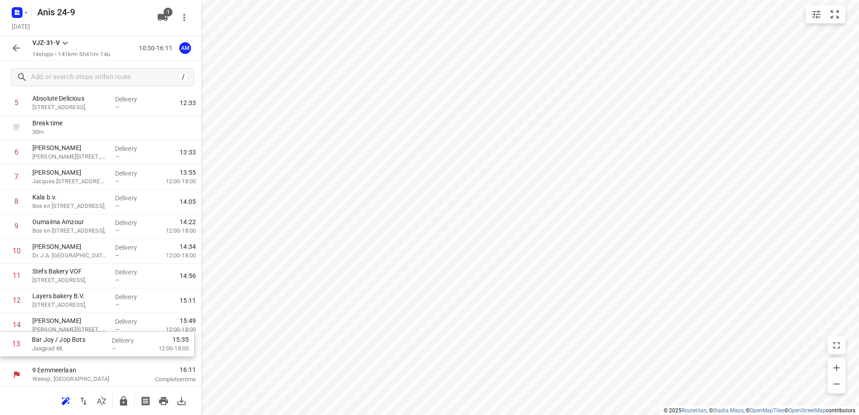
drag, startPoint x: 51, startPoint y: 333, endPoint x: 50, endPoint y: 348, distance: 15.3
click at [50, 348] on div "1 Kaddour Utrecht [STREET_ADDRESS], Delivery — 11:06 2 Water & meel Haroekoeple…" at bounding box center [100, 177] width 201 height 371
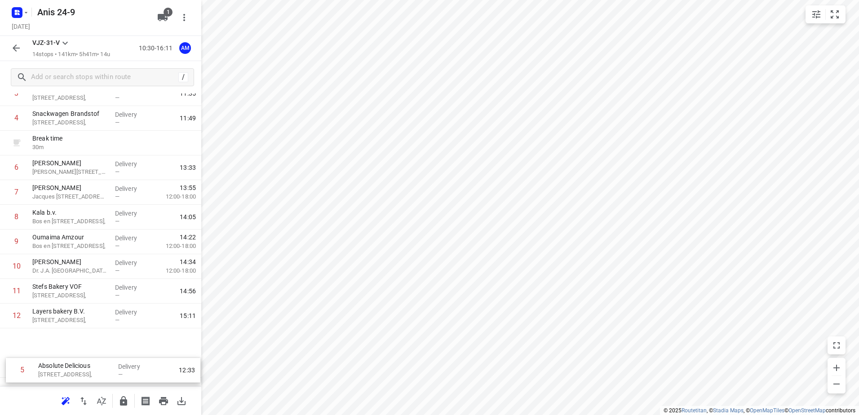
scroll to position [147, 0]
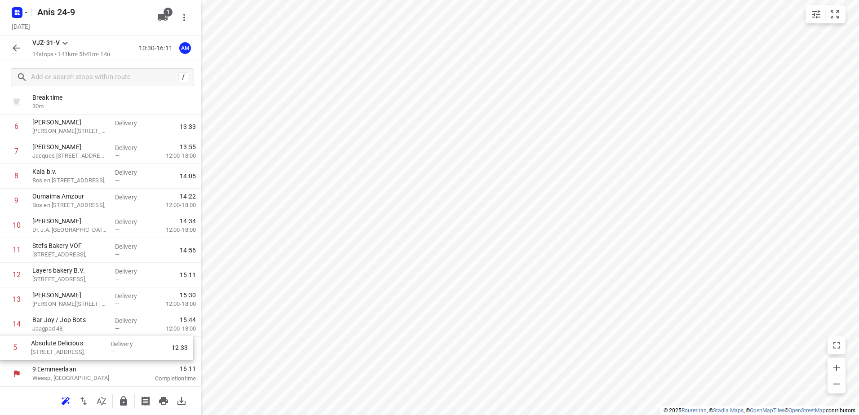
drag, startPoint x: 65, startPoint y: 240, endPoint x: 63, endPoint y: 353, distance: 113.6
click at [63, 353] on div "1 Kaddour Utrecht [STREET_ADDRESS], Delivery — 11:06 2 Water & meel Haroekoeple…" at bounding box center [100, 176] width 201 height 371
click at [26, 12] on icon "button" at bounding box center [25, 12] width 7 height 7
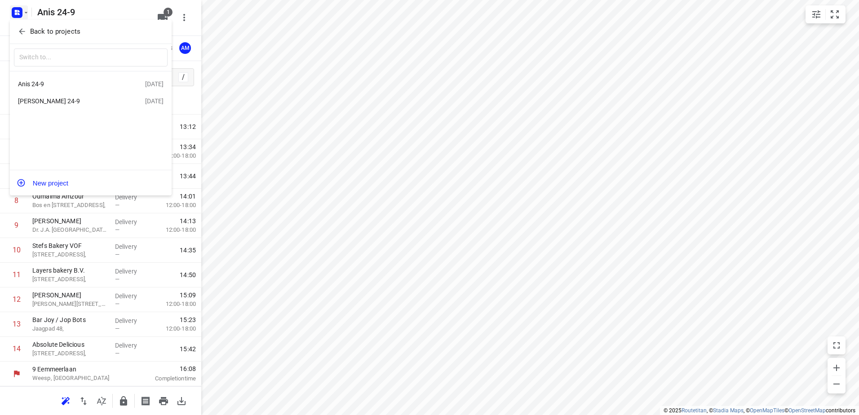
click at [38, 103] on div "[PERSON_NAME] 24-9" at bounding box center [69, 100] width 103 height 7
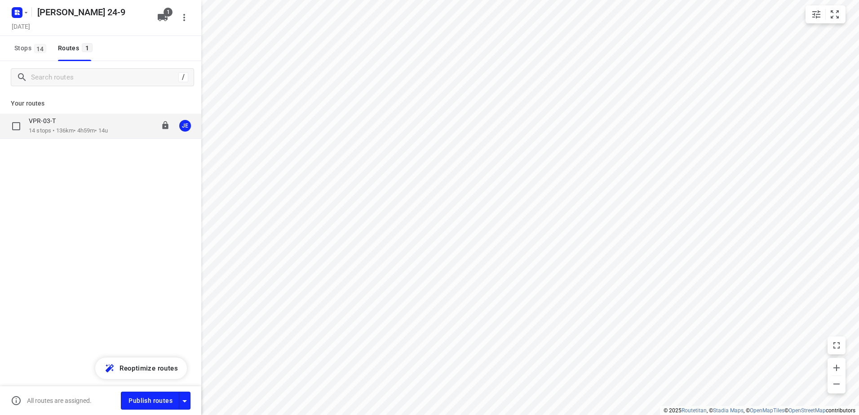
click at [49, 130] on p "14 stops • 136km • 4h59m • 14u" at bounding box center [68, 131] width 79 height 9
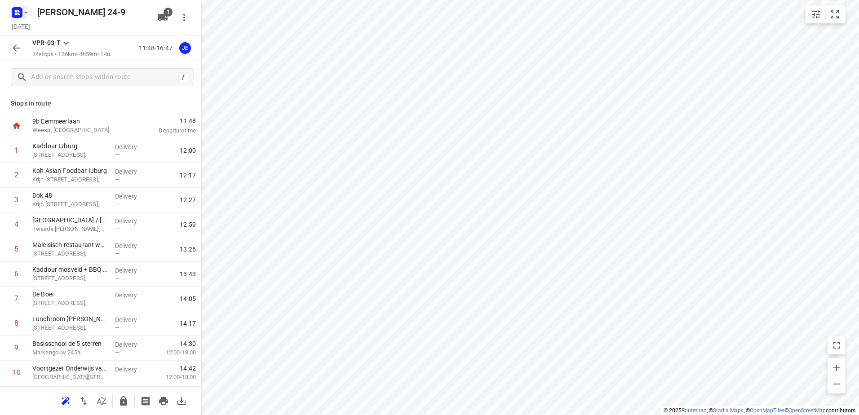
click at [25, 14] on icon "button" at bounding box center [25, 12] width 7 height 7
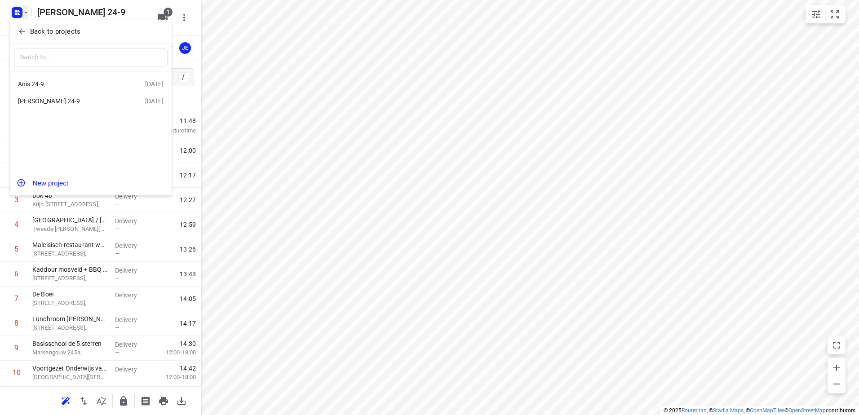
click at [43, 82] on div "Anis 24-9" at bounding box center [69, 83] width 103 height 7
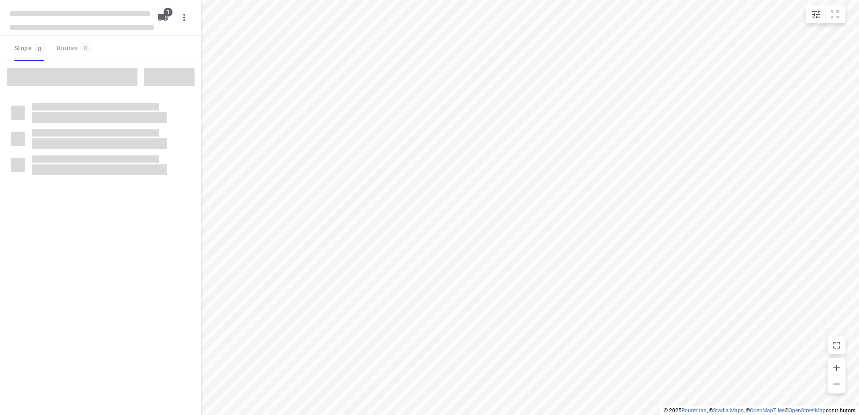
type input "distance"
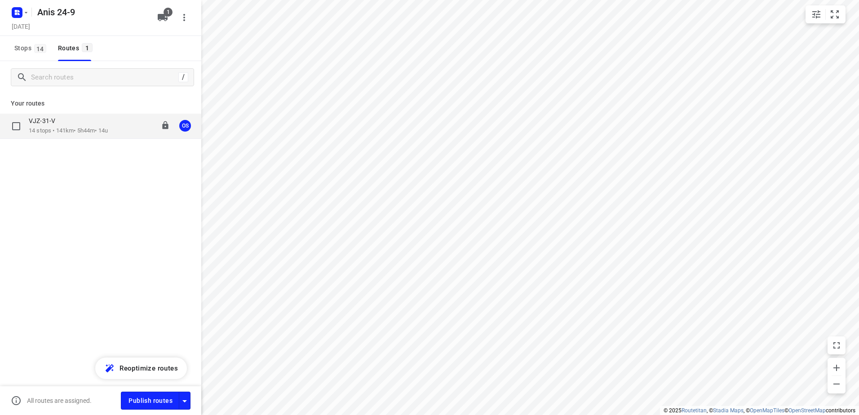
click at [44, 129] on p "14 stops • 141km • 5h44m • 14u" at bounding box center [68, 131] width 79 height 9
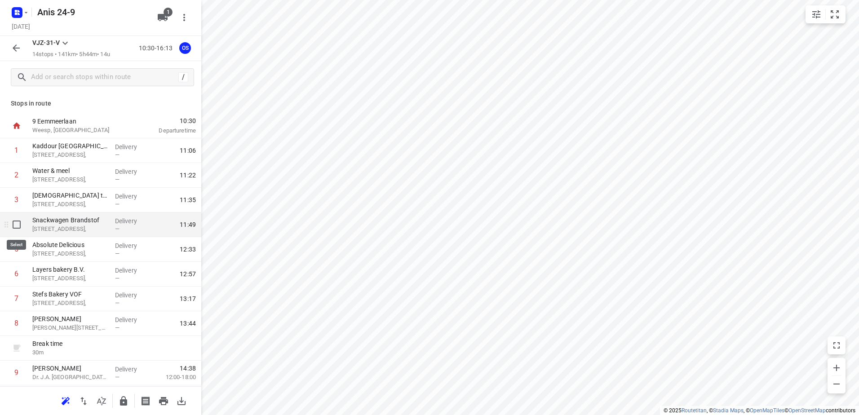
click at [17, 226] on input "checkbox" at bounding box center [17, 225] width 18 height 18
checkbox input "true"
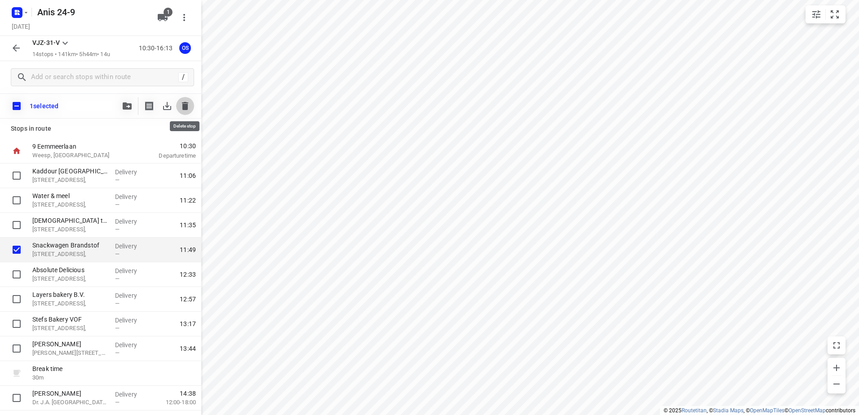
click at [189, 106] on icon "button" at bounding box center [185, 106] width 11 height 11
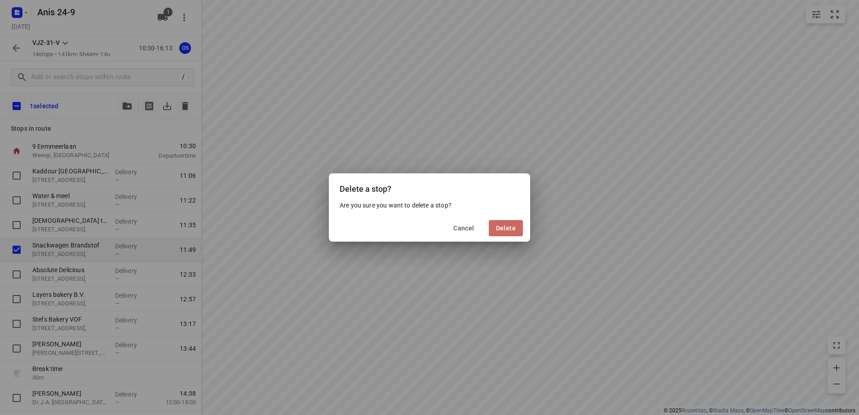
click at [520, 229] on button "Delete" at bounding box center [506, 228] width 34 height 16
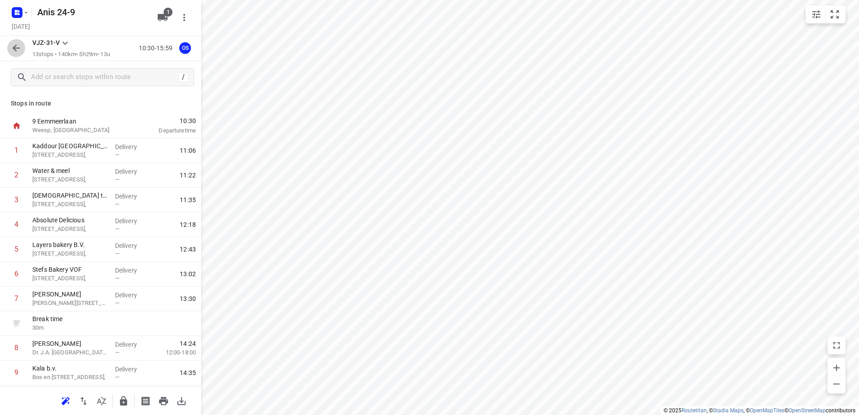
click at [17, 44] on icon "button" at bounding box center [16, 48] width 11 height 11
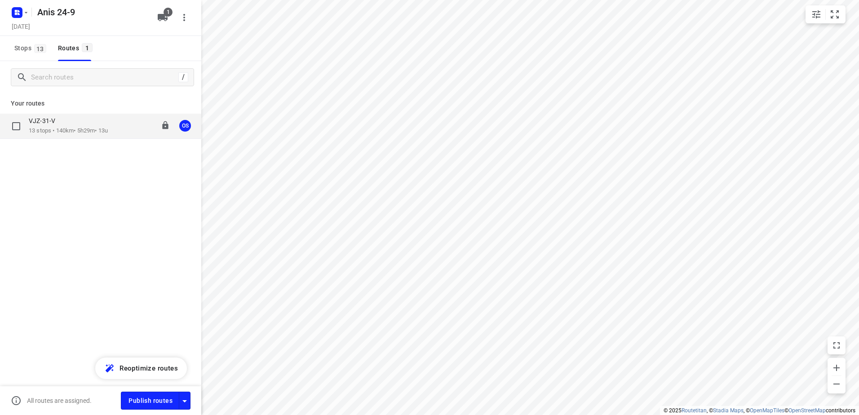
click at [52, 128] on p "13 stops • 140km • 5h29m • 13u" at bounding box center [68, 131] width 79 height 9
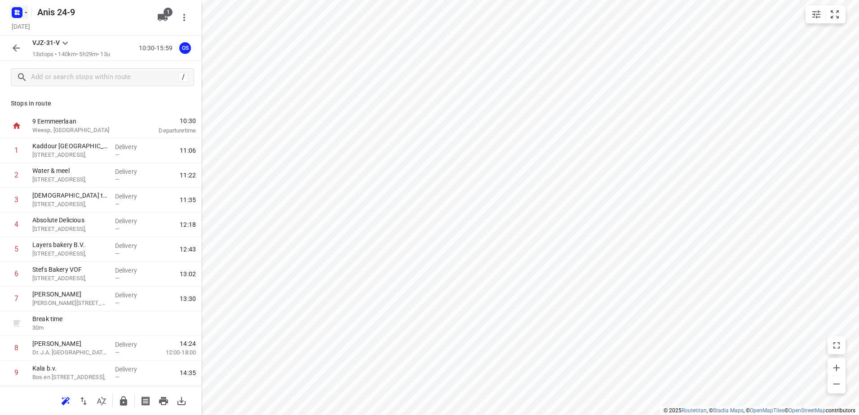
click at [26, 11] on icon "button" at bounding box center [25, 12] width 7 height 7
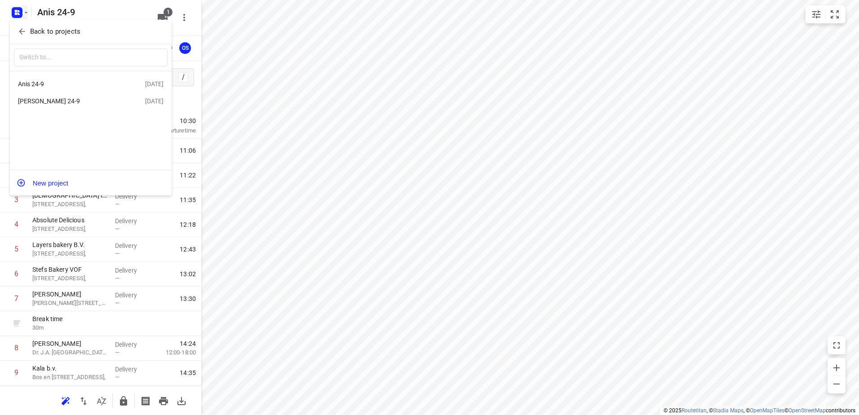
click at [38, 100] on div "[PERSON_NAME] 24-9" at bounding box center [69, 100] width 103 height 7
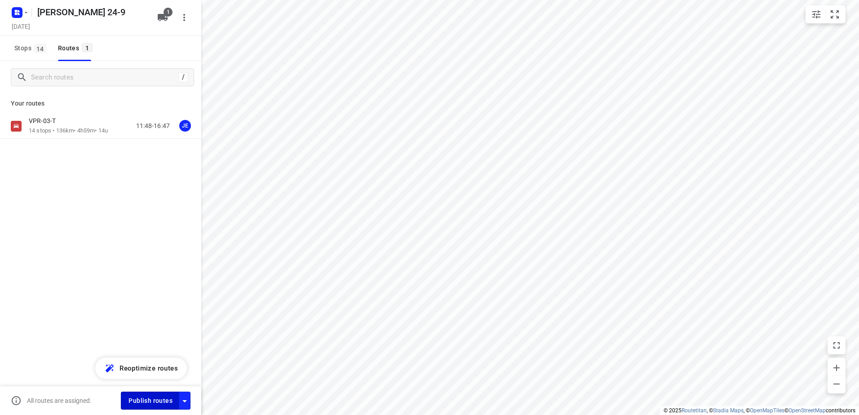
click at [148, 399] on span "Publish routes" at bounding box center [150, 400] width 44 height 11
click at [27, 15] on icon "button" at bounding box center [25, 12] width 7 height 7
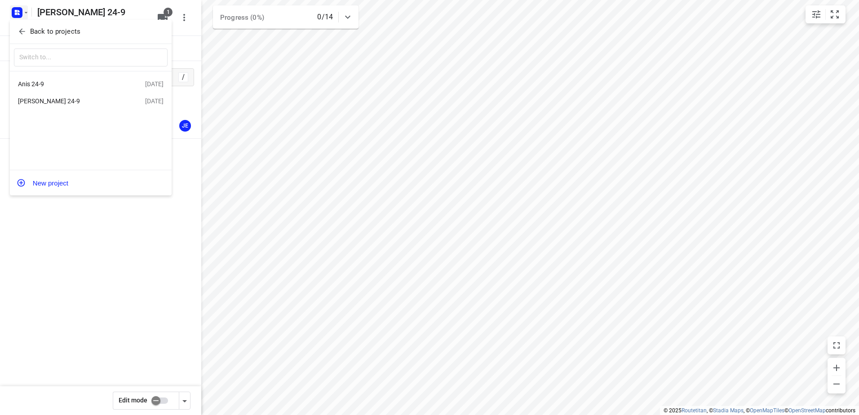
click at [49, 85] on div "Anis 24-9" at bounding box center [69, 83] width 103 height 7
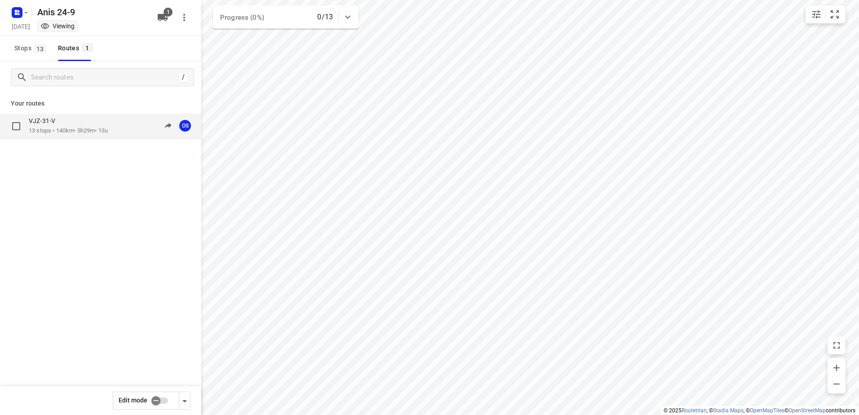
click at [60, 126] on div "VJZ-31-V" at bounding box center [68, 122] width 79 height 10
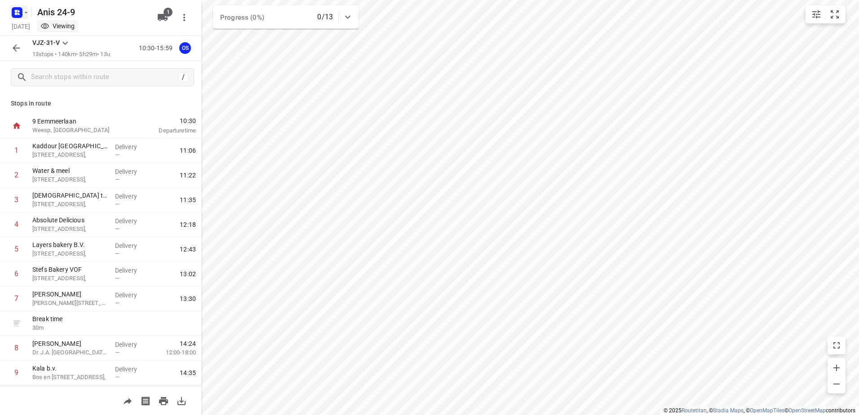
click at [26, 13] on icon "button" at bounding box center [25, 12] width 7 height 7
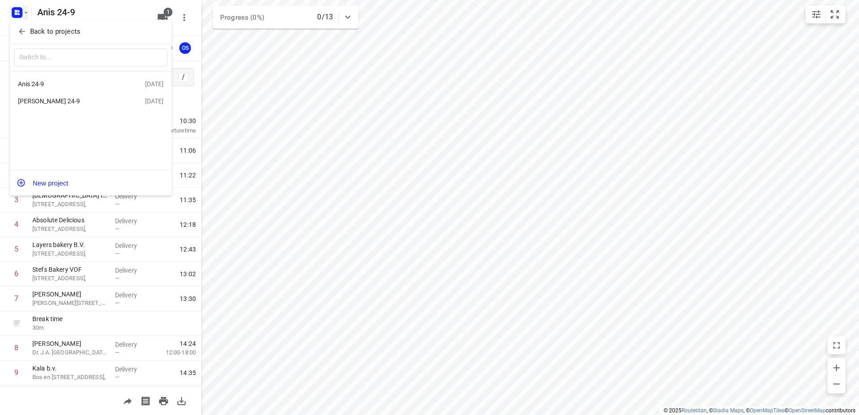
click at [37, 103] on div "[PERSON_NAME] 24-9" at bounding box center [69, 100] width 103 height 7
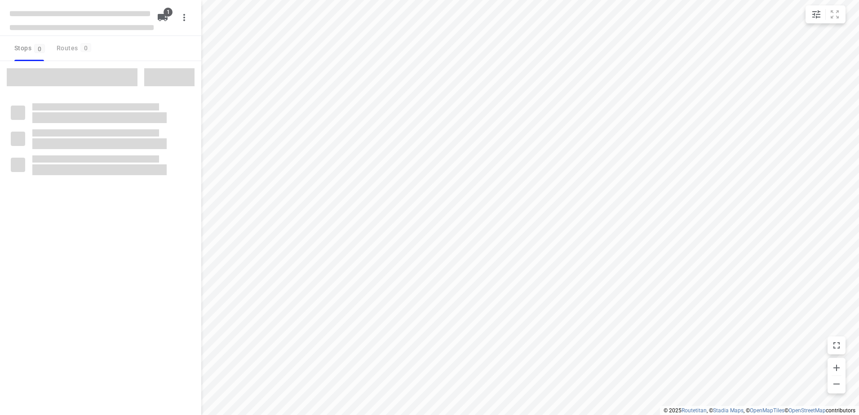
type input "distance"
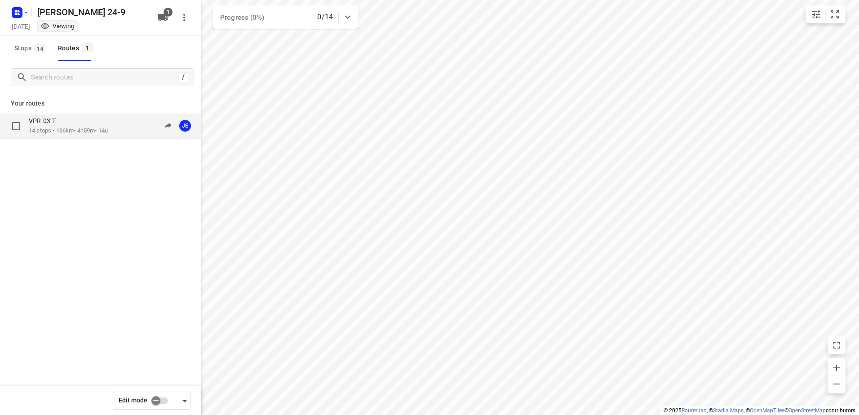
click at [49, 127] on p "14 stops • 136km • 4h59m • 14u" at bounding box center [68, 131] width 79 height 9
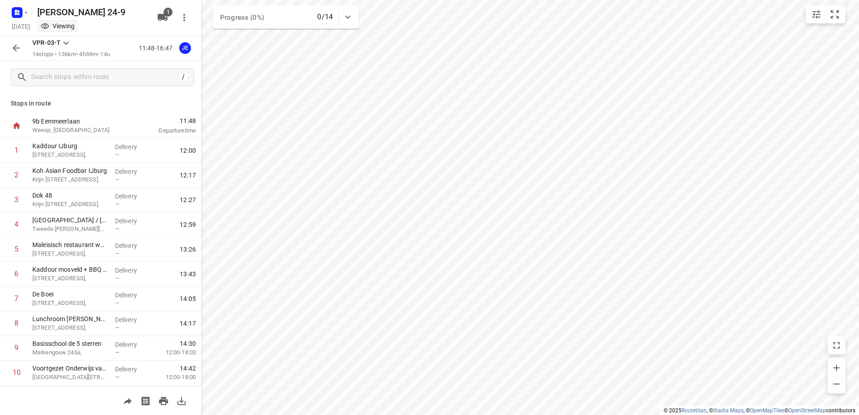
click at [13, 43] on icon "button" at bounding box center [16, 48] width 11 height 11
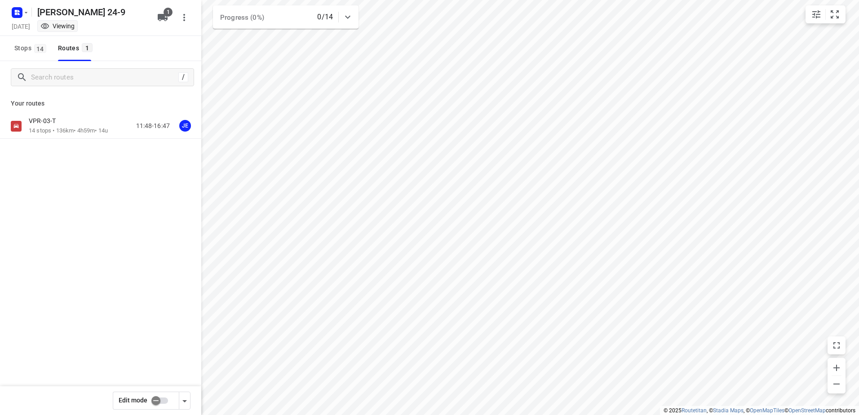
click at [161, 399] on input "checkbox" at bounding box center [155, 400] width 51 height 17
checkbox input "true"
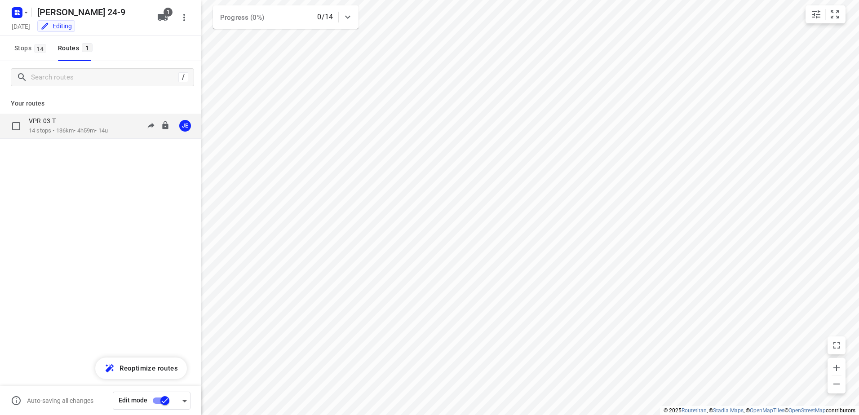
click at [60, 128] on p "14 stops • 136km • 4h59m • 14u" at bounding box center [68, 131] width 79 height 9
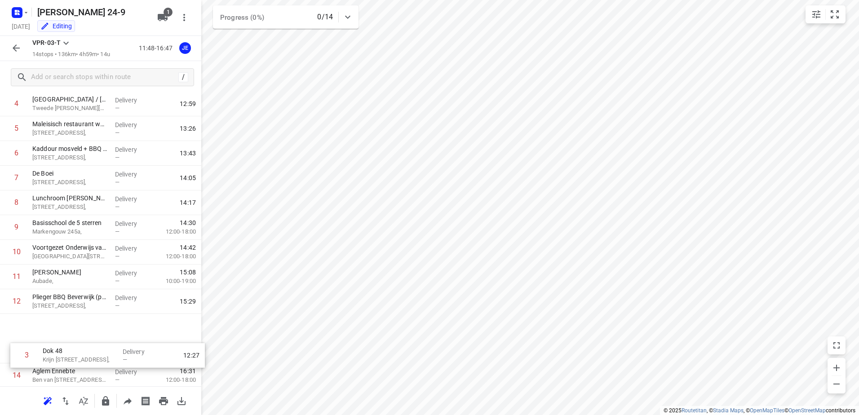
scroll to position [123, 0]
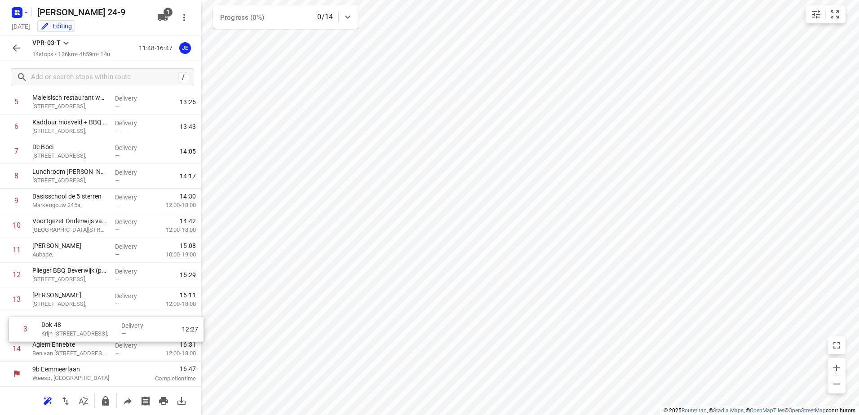
drag, startPoint x: 72, startPoint y: 206, endPoint x: 81, endPoint y: 343, distance: 137.7
click at [81, 340] on div "1 [GEOGRAPHIC_DATA][STREET_ADDRESS], Delivery — 12:00 2 Koh Asian Foodbar IJbur…" at bounding box center [100, 189] width 201 height 346
click at [16, 48] on icon "button" at bounding box center [16, 47] width 7 height 7
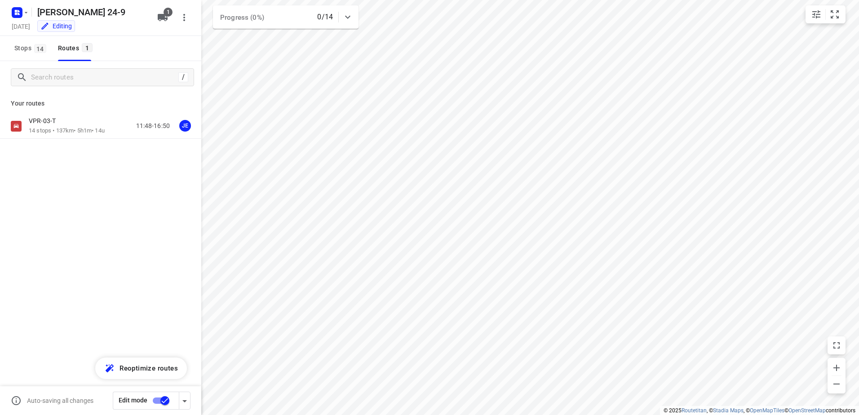
click at [158, 397] on input "checkbox" at bounding box center [164, 400] width 51 height 17
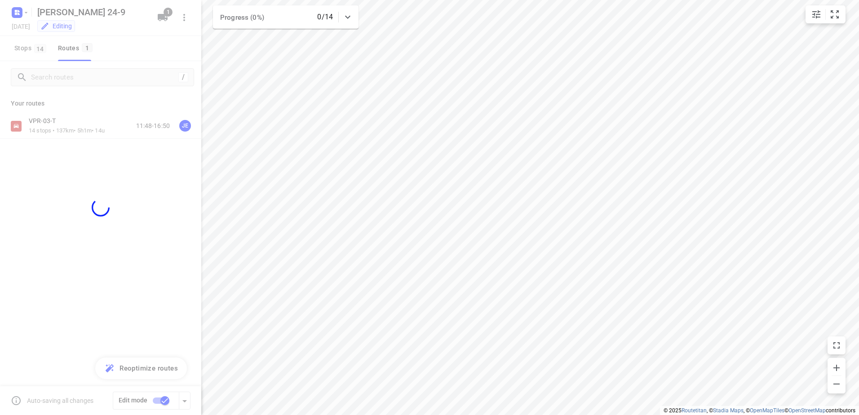
checkbox input "false"
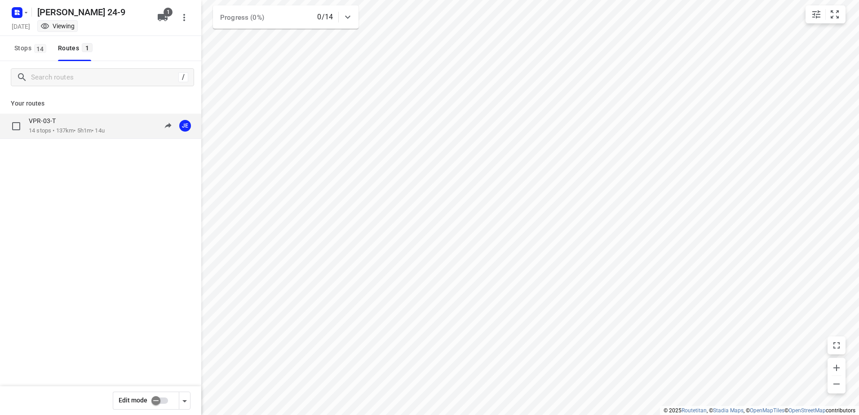
click at [60, 122] on p "VPR-03-T" at bounding box center [45, 121] width 32 height 8
